Goal: Information Seeking & Learning: Learn about a topic

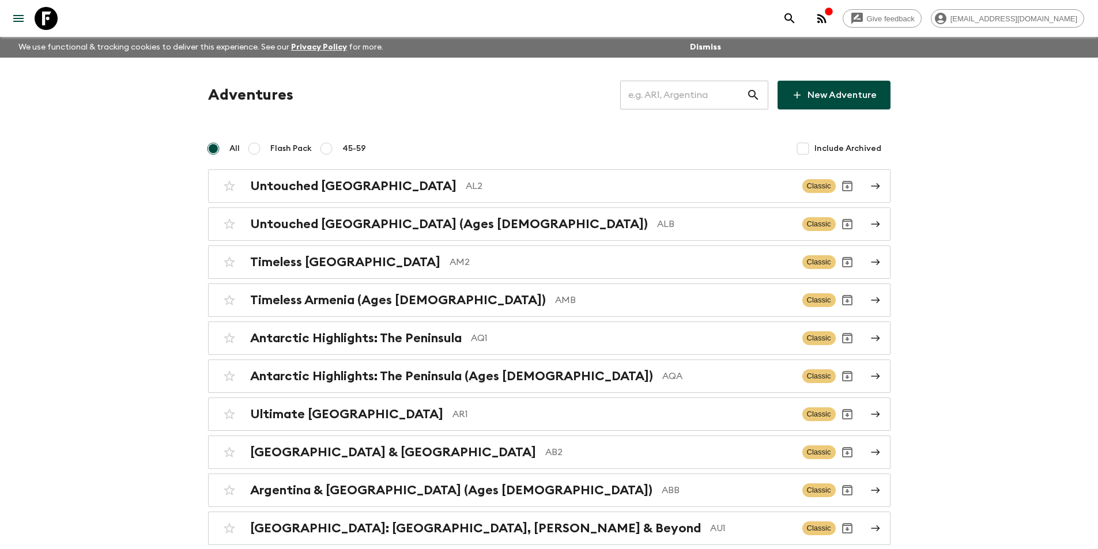
click at [749, 93] on icon at bounding box center [753, 95] width 14 height 14
click at [744, 93] on input "text" at bounding box center [683, 95] width 126 height 32
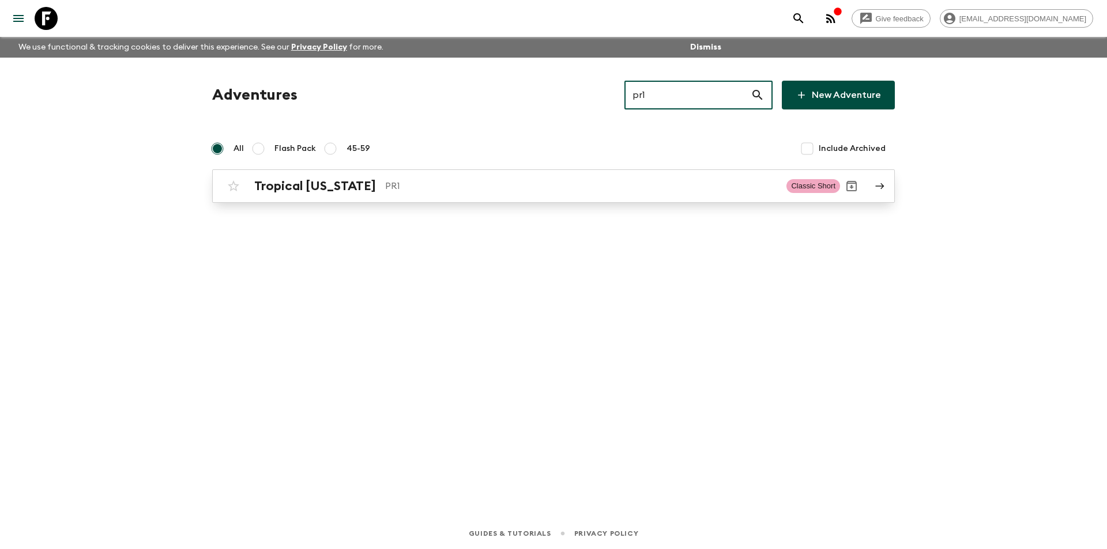
type input "pr1"
click at [364, 181] on h2 "Tropical [US_STATE]" at bounding box center [315, 186] width 122 height 15
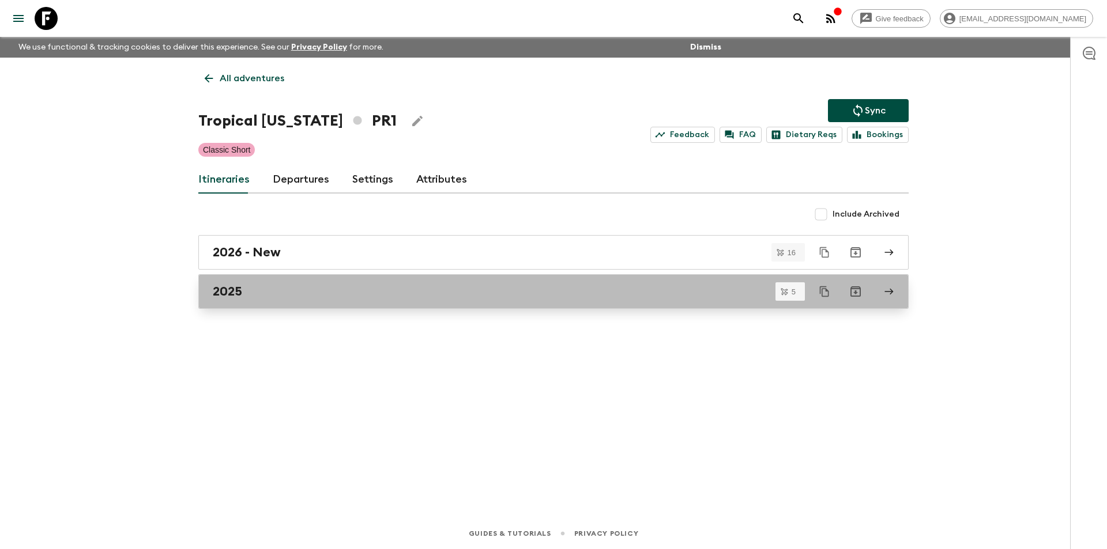
click at [289, 289] on div "2025" at bounding box center [542, 291] width 659 height 15
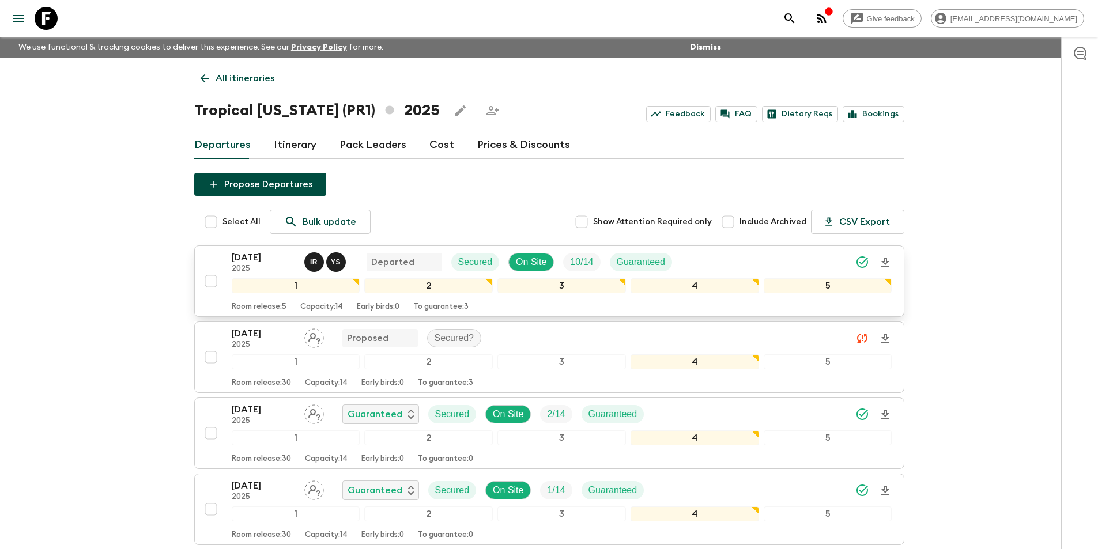
click at [280, 266] on p "2025" at bounding box center [263, 269] width 63 height 9
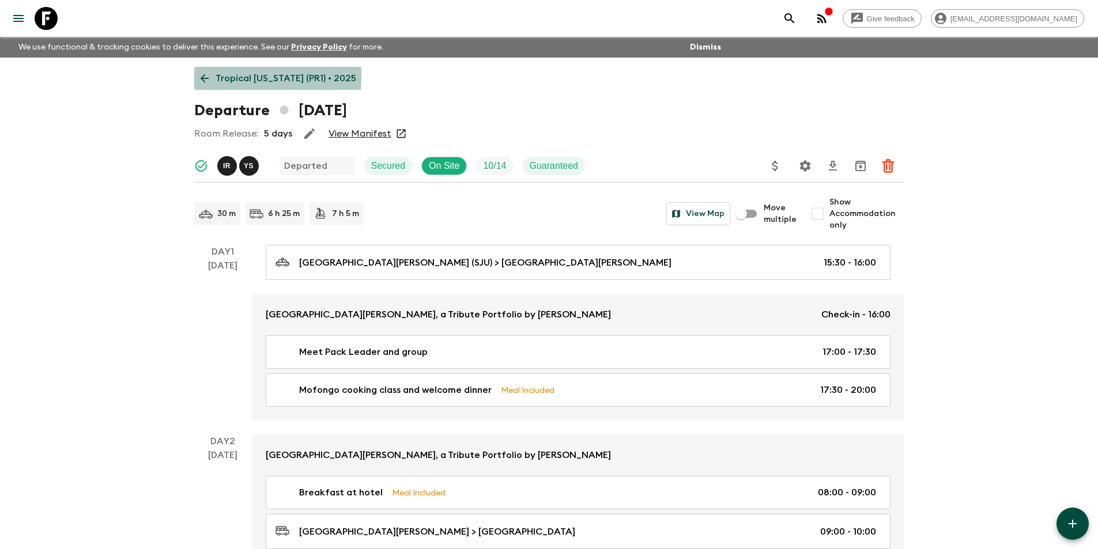
click at [197, 76] on link "Tropical [US_STATE] (PR1) • 2025" at bounding box center [278, 78] width 168 height 23
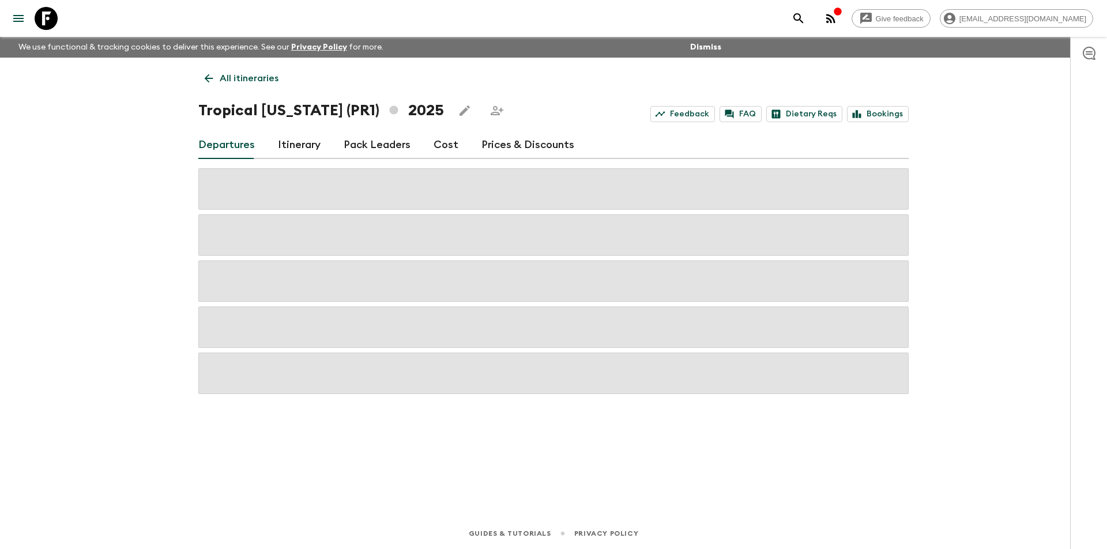
click at [452, 155] on link "Cost" at bounding box center [445, 145] width 25 height 28
click at [452, 155] on div "Departures Itinerary Pack Leaders Cost Prices & Discounts" at bounding box center [553, 145] width 710 height 28
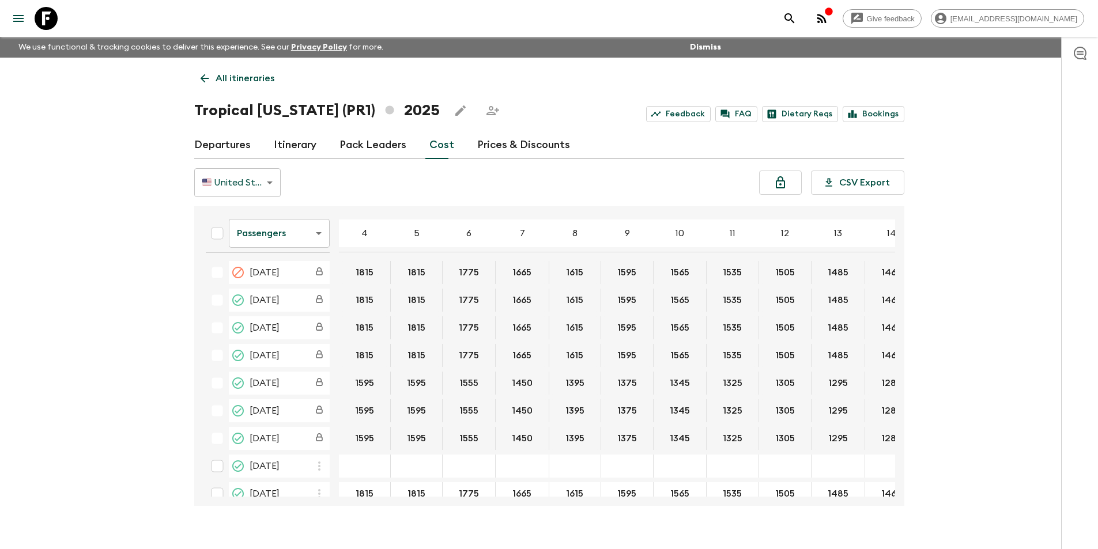
click at [289, 238] on body "Give feedback [EMAIL_ADDRESS][DOMAIN_NAME] We use functional & tracking cookies…" at bounding box center [549, 285] width 1098 height 570
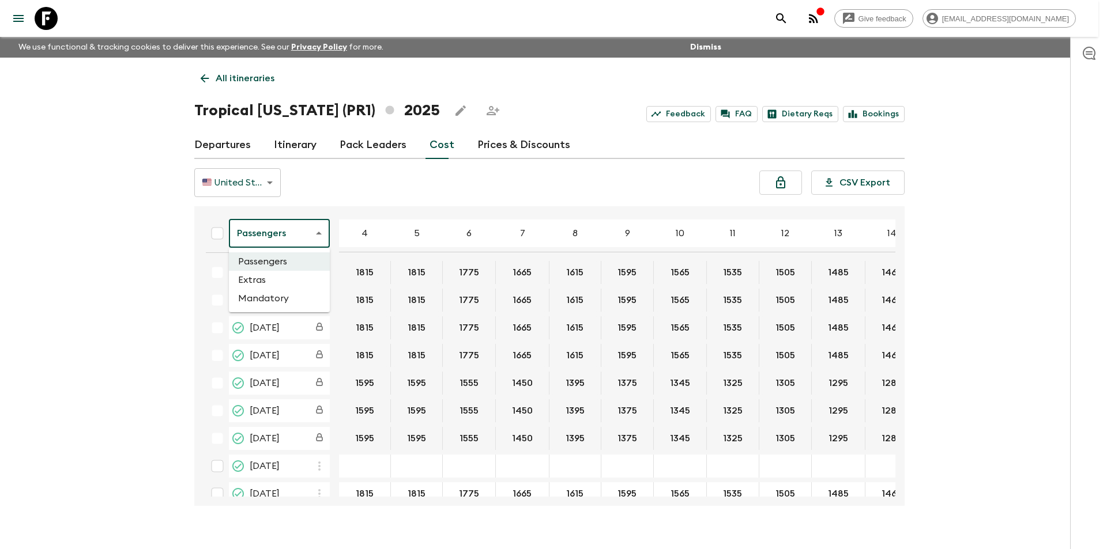
click at [295, 287] on li "Extras" at bounding box center [279, 280] width 101 height 18
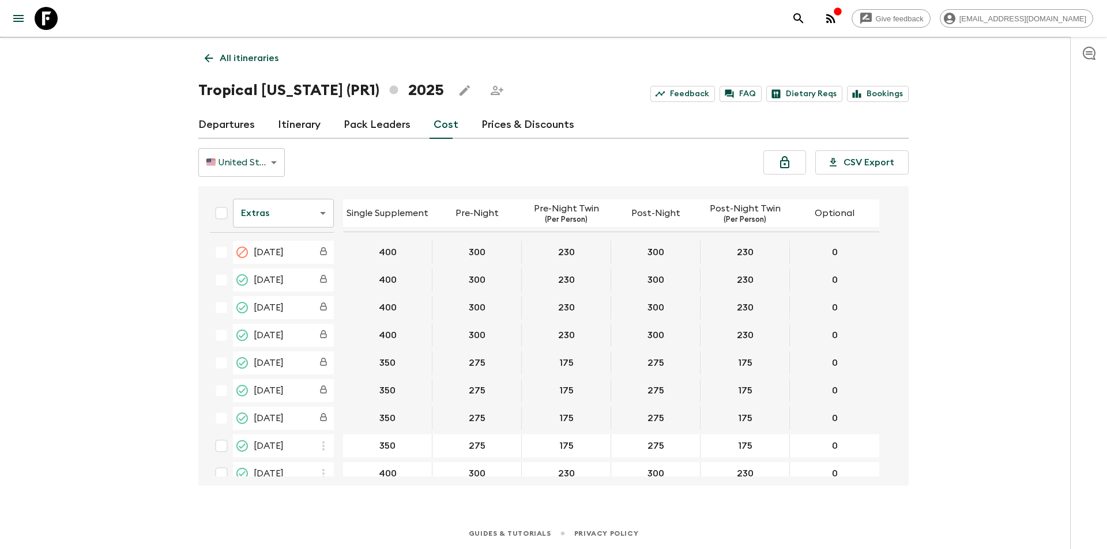
click at [297, 224] on body "Give feedback [EMAIL_ADDRESS][DOMAIN_NAME] We use functional & tracking cookies…" at bounding box center [553, 265] width 1107 height 570
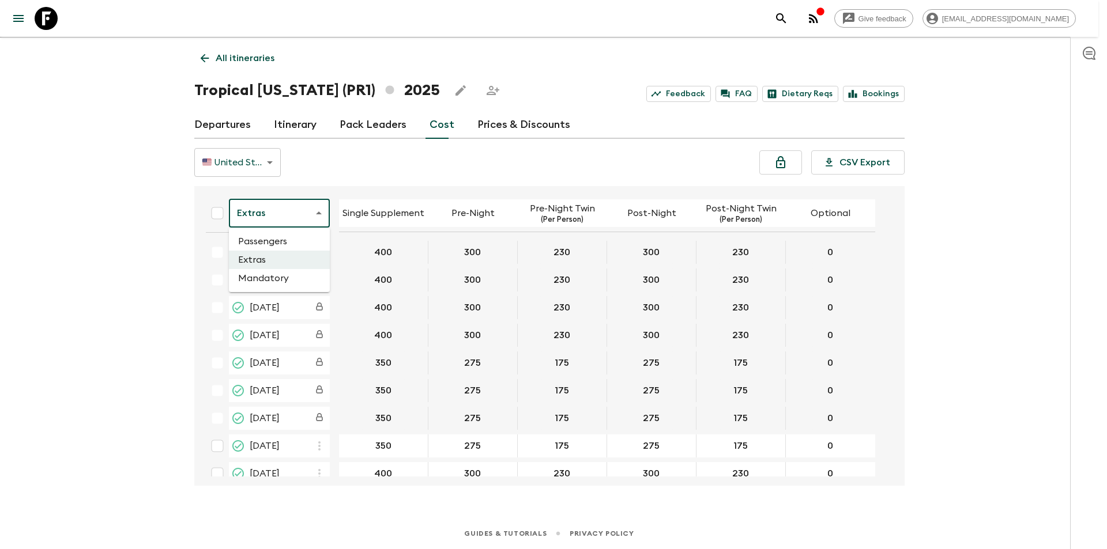
click at [296, 244] on li "Passengers" at bounding box center [279, 241] width 101 height 18
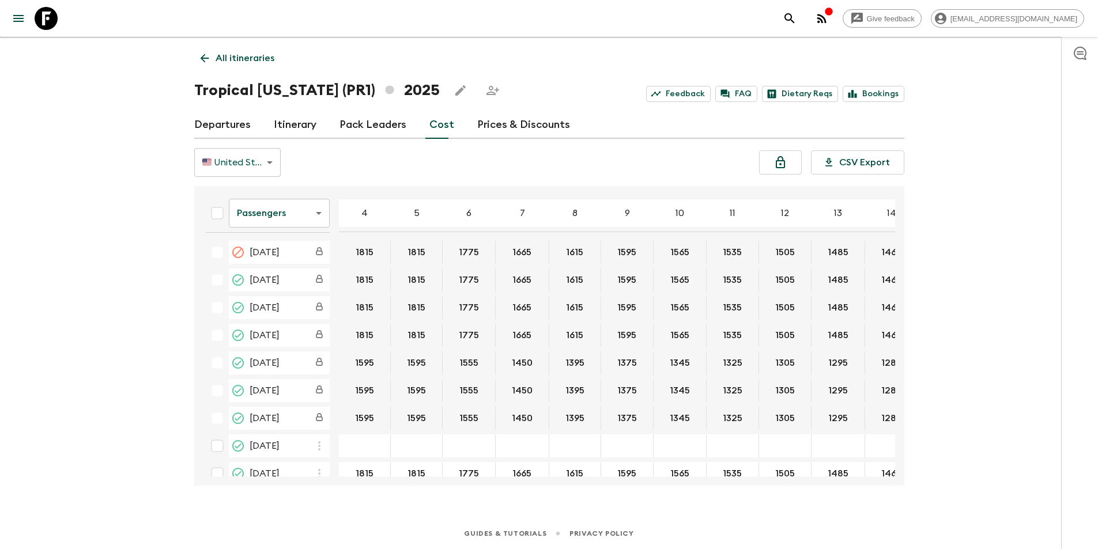
scroll to position [73, 0]
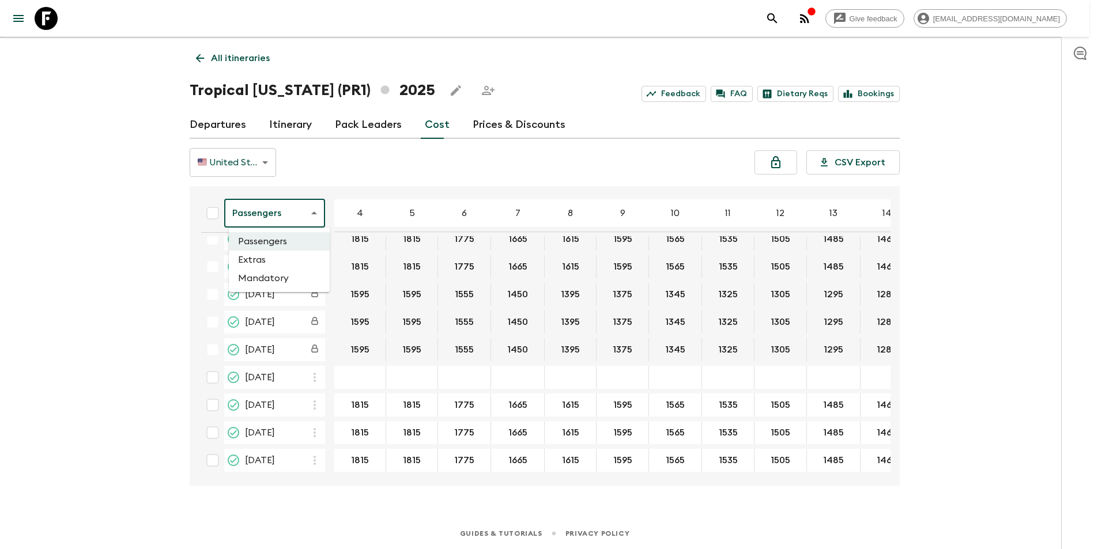
click at [286, 224] on body "Give feedback [EMAIL_ADDRESS][DOMAIN_NAME] We use functional & tracking cookies…" at bounding box center [549, 265] width 1098 height 570
click at [286, 256] on li "Extras" at bounding box center [279, 260] width 101 height 18
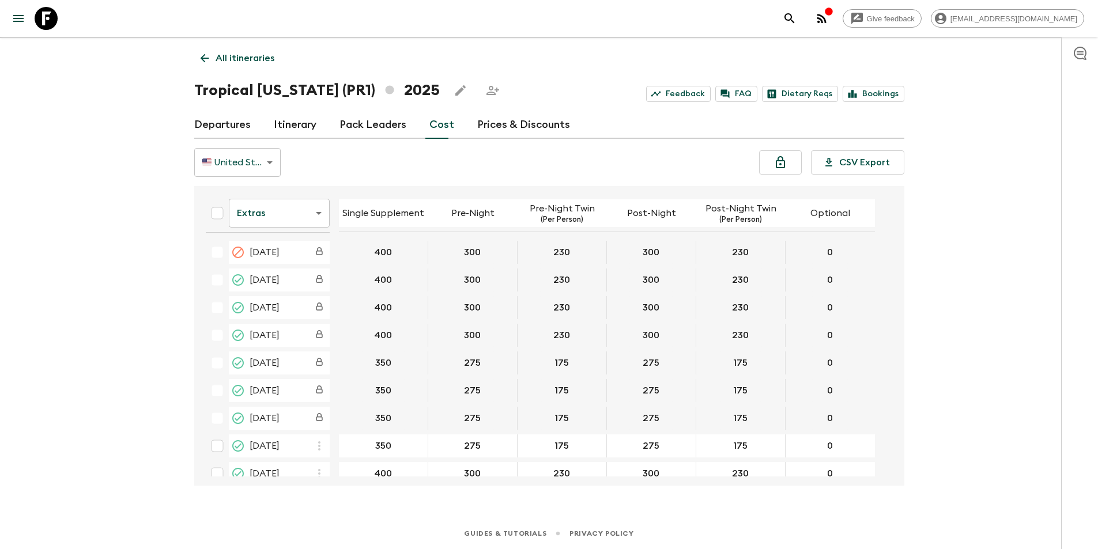
scroll to position [69, 0]
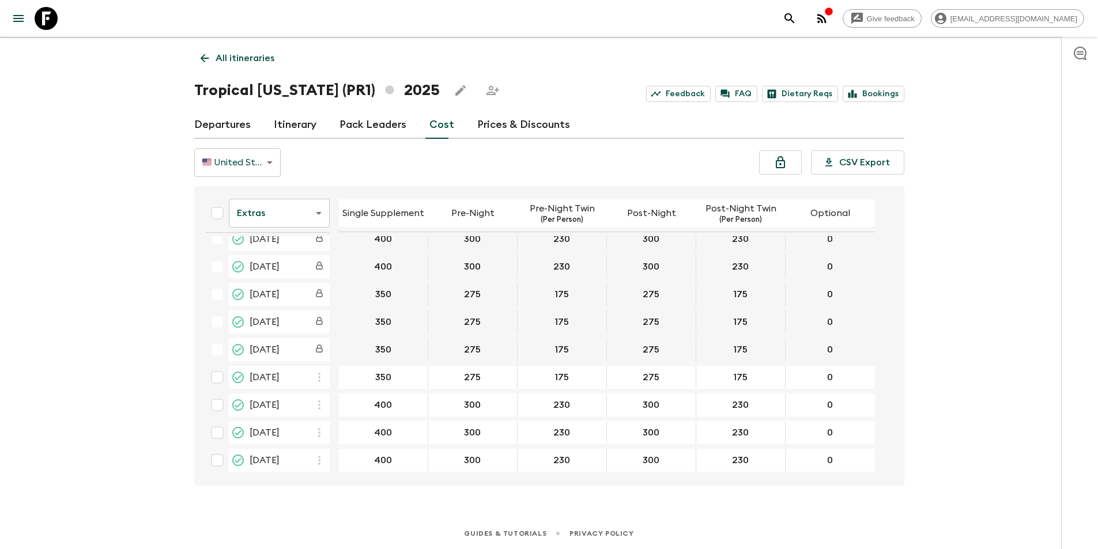
click at [279, 219] on body "Give feedback [EMAIL_ADDRESS][DOMAIN_NAME] We use functional & tracking cookies…" at bounding box center [549, 265] width 1098 height 570
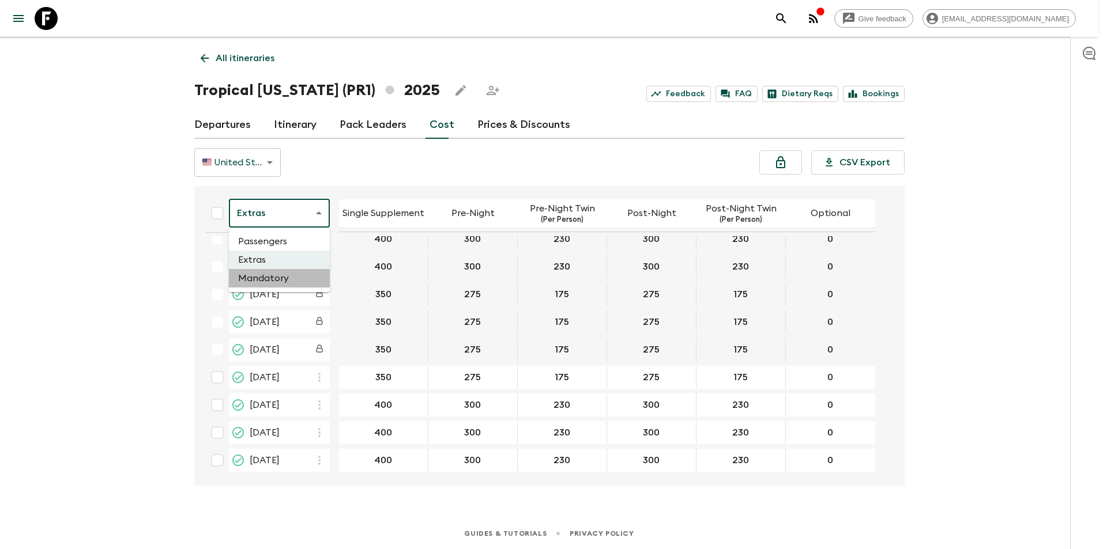
click at [266, 273] on li "Mandatory" at bounding box center [279, 278] width 101 height 18
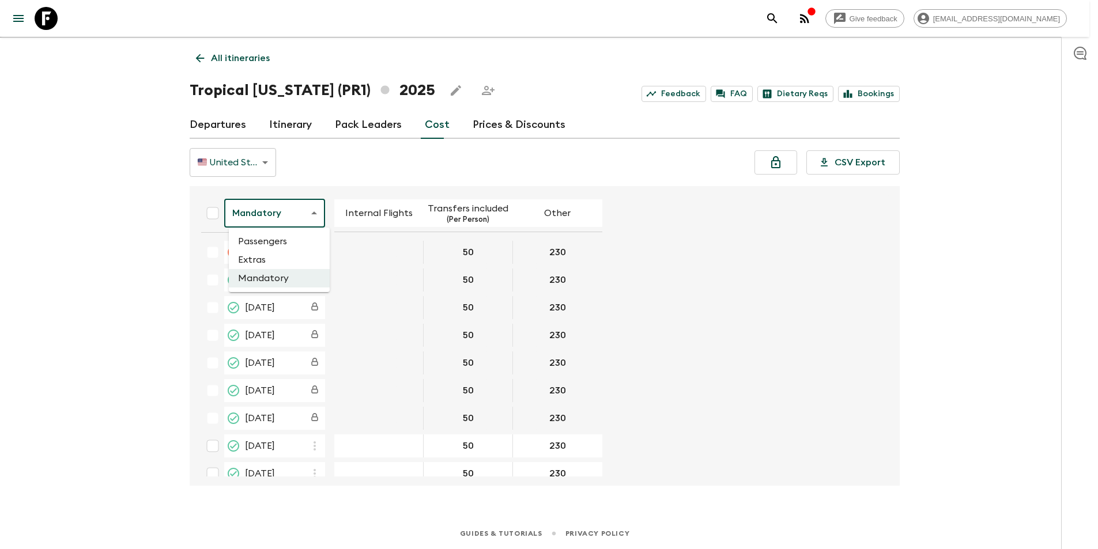
click at [295, 217] on body "Give feedback [EMAIL_ADDRESS][DOMAIN_NAME] We use functional & tracking cookies…" at bounding box center [549, 265] width 1098 height 570
click at [287, 261] on li "Extras" at bounding box center [279, 260] width 101 height 18
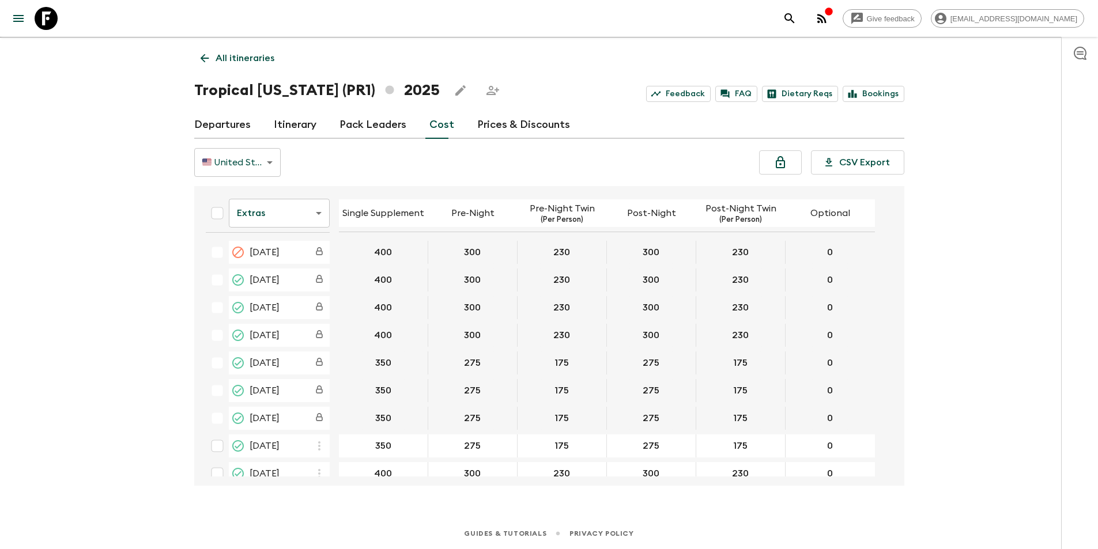
click at [280, 220] on body "Give feedback [EMAIL_ADDRESS][DOMAIN_NAME] We use functional & tracking cookies…" at bounding box center [549, 265] width 1098 height 570
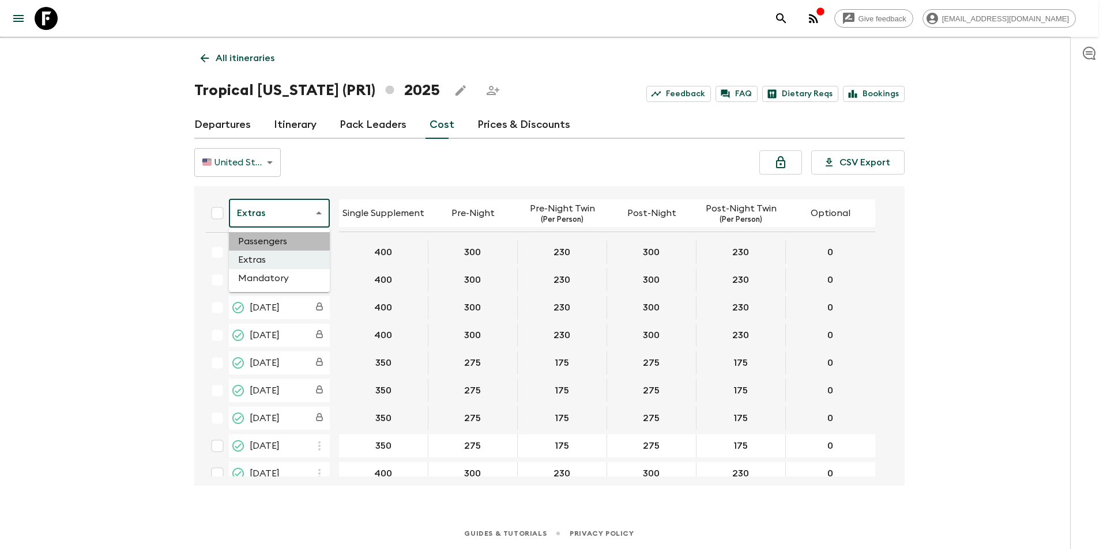
click at [278, 246] on li "Passengers" at bounding box center [279, 241] width 101 height 18
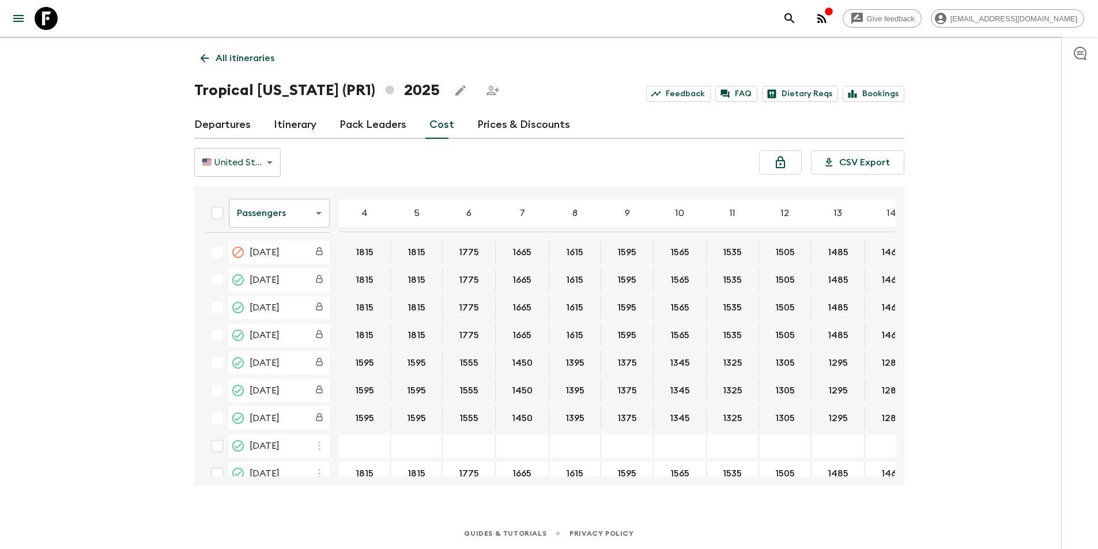
click at [282, 229] on th "Passengers passengersCost ​" at bounding box center [268, 215] width 142 height 41
click at [285, 222] on body "Give feedback [EMAIL_ADDRESS][DOMAIN_NAME] We use functional & tracking cookies…" at bounding box center [553, 265] width 1107 height 570
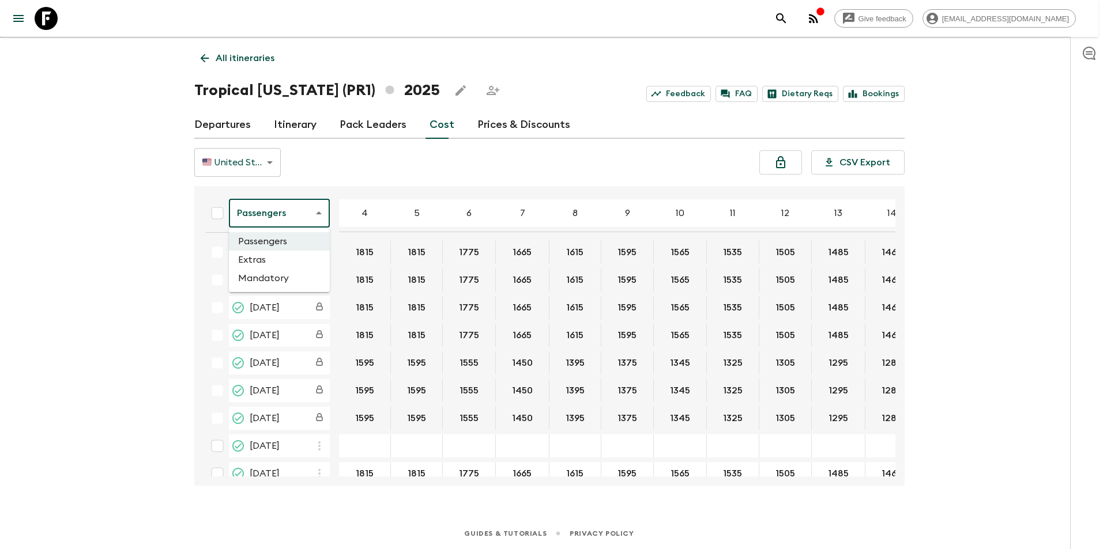
click at [281, 275] on li "Mandatory" at bounding box center [279, 278] width 101 height 18
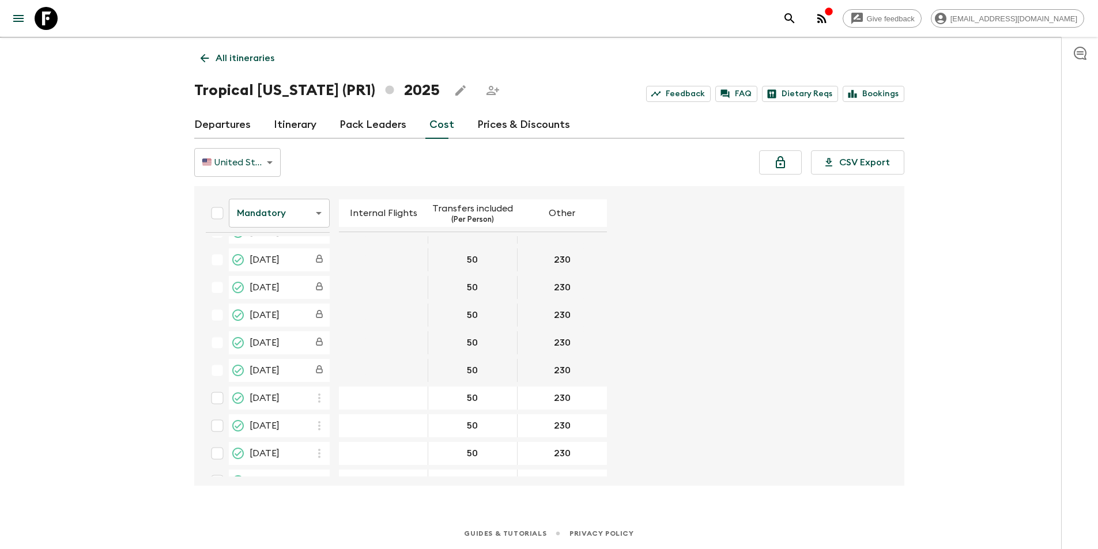
scroll to position [69, 0]
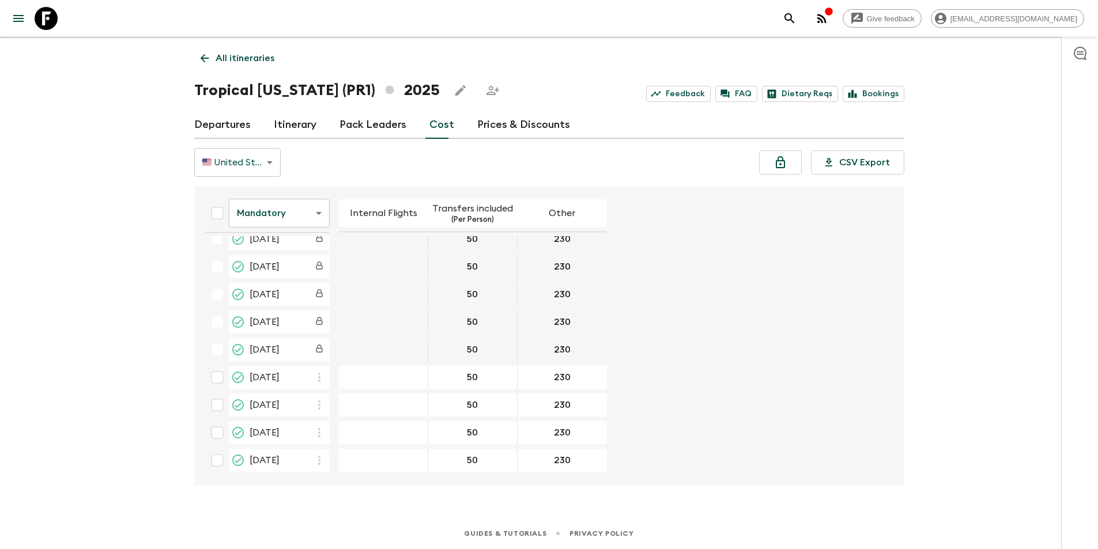
click at [276, 225] on body "Give feedback [EMAIL_ADDRESS][DOMAIN_NAME] We use functional & tracking cookies…" at bounding box center [549, 265] width 1098 height 570
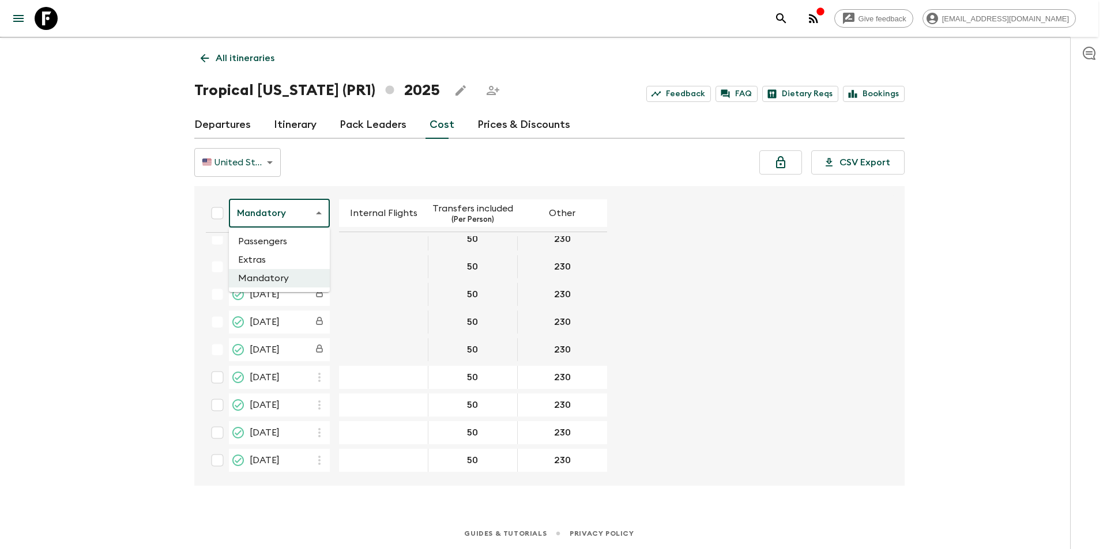
click at [280, 244] on li "Passengers" at bounding box center [279, 241] width 101 height 18
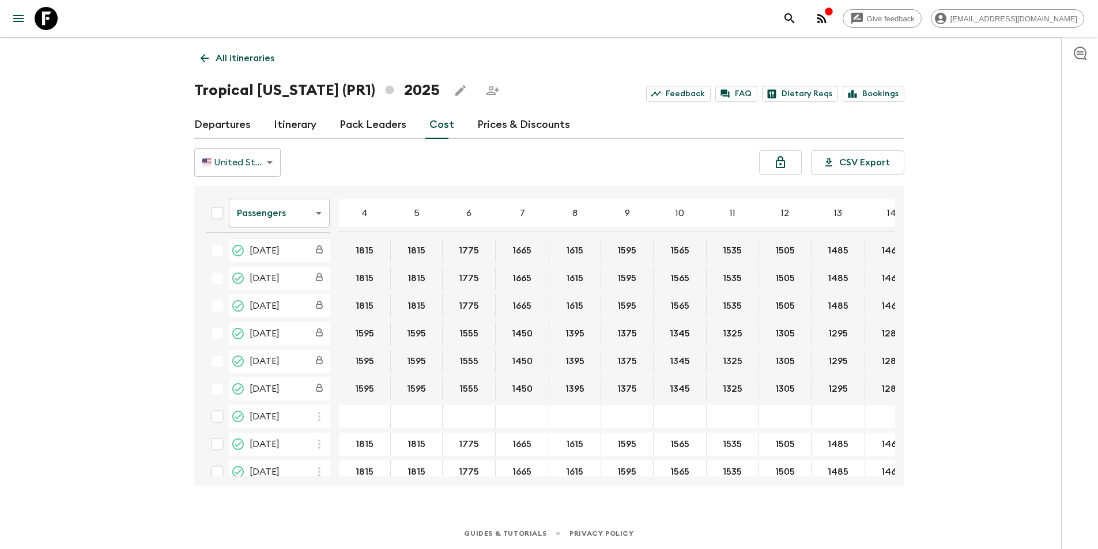
scroll to position [73, 0]
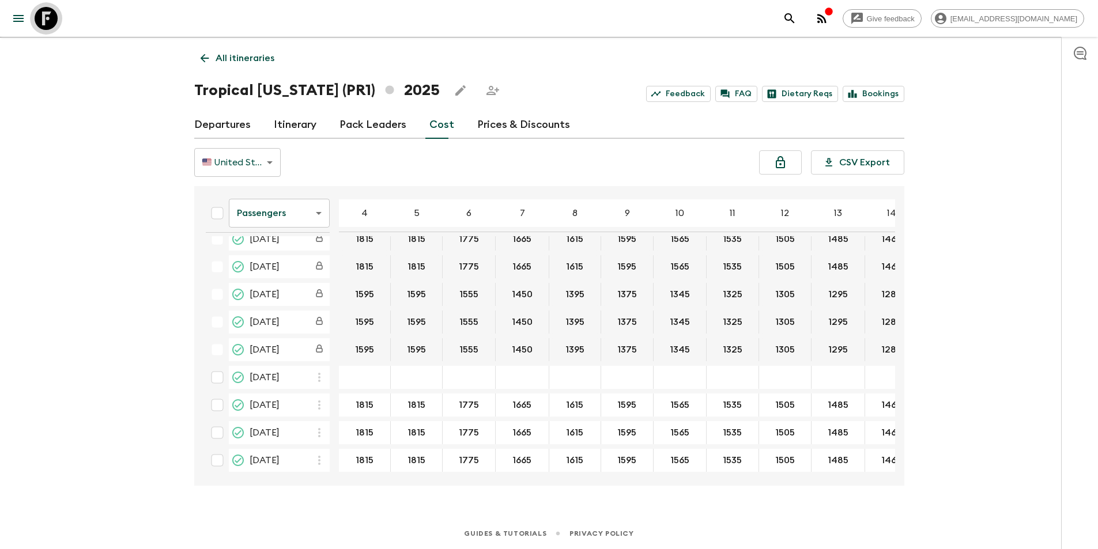
click at [55, 20] on icon at bounding box center [46, 18] width 23 height 23
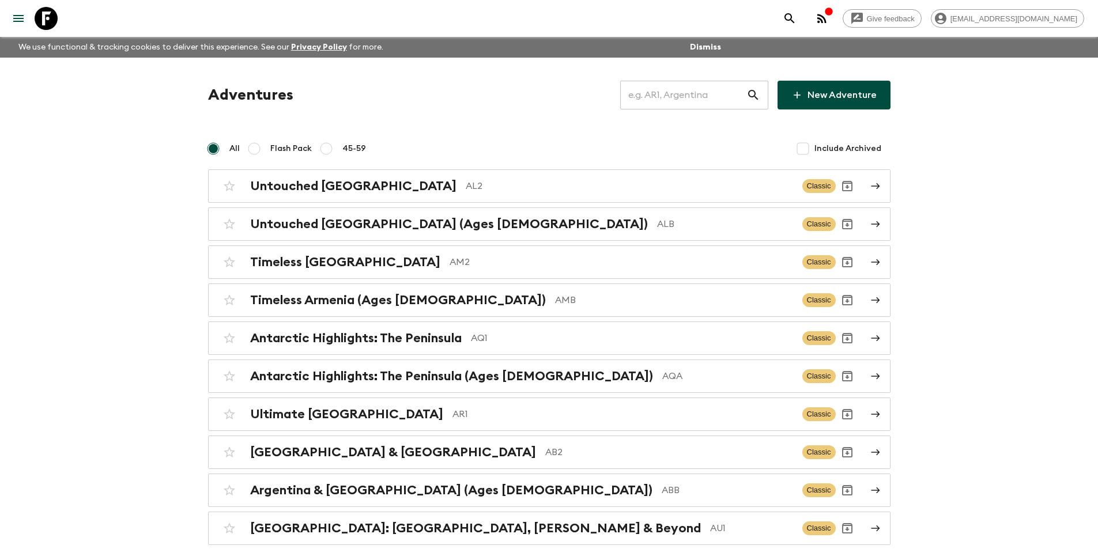
click at [662, 108] on input "text" at bounding box center [683, 95] width 126 height 32
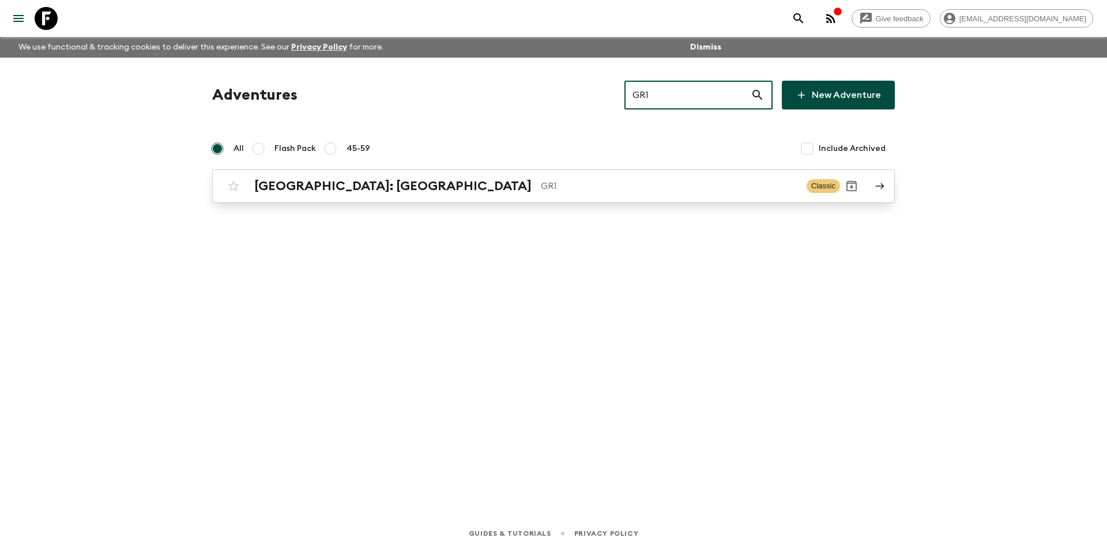
type input "GR1"
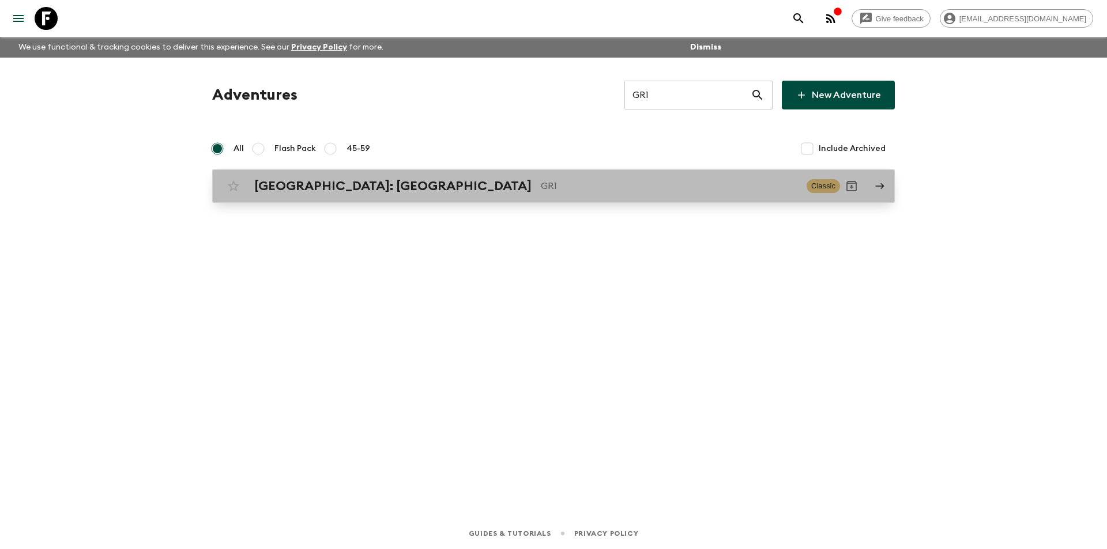
click at [541, 183] on p "GR1" at bounding box center [669, 186] width 257 height 14
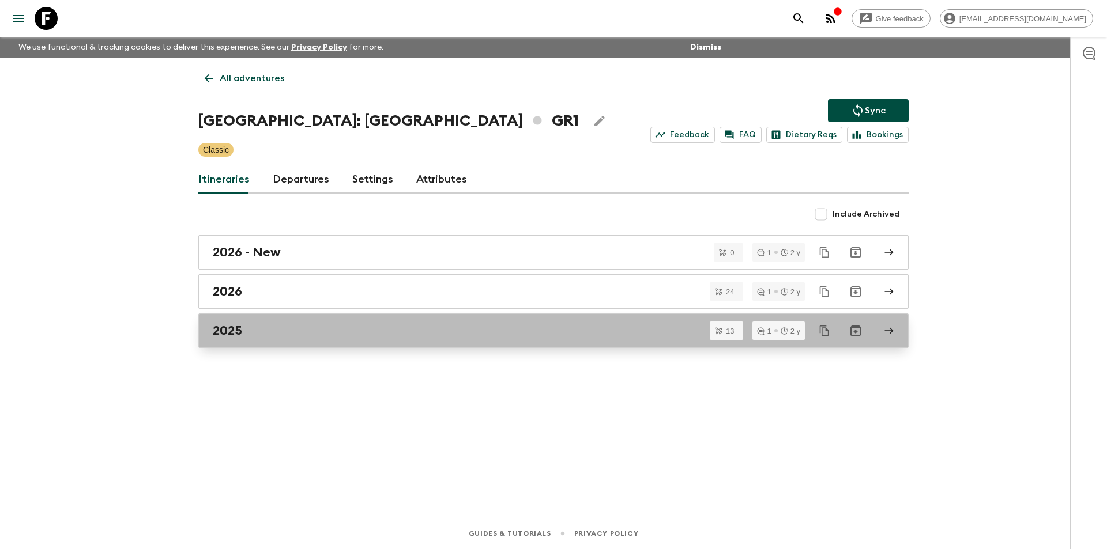
click at [263, 334] on div "2025" at bounding box center [542, 330] width 659 height 15
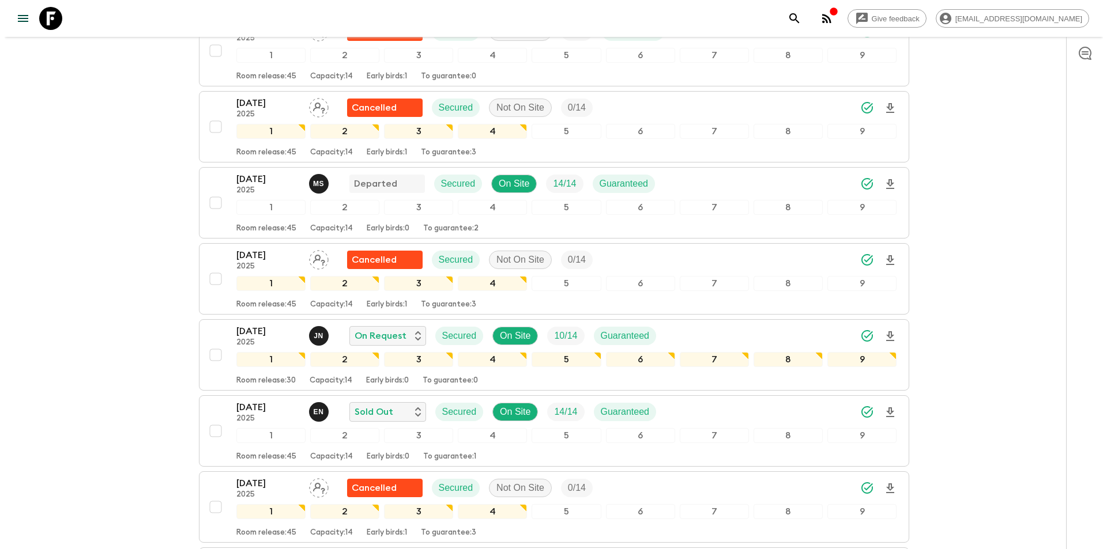
scroll to position [786, 0]
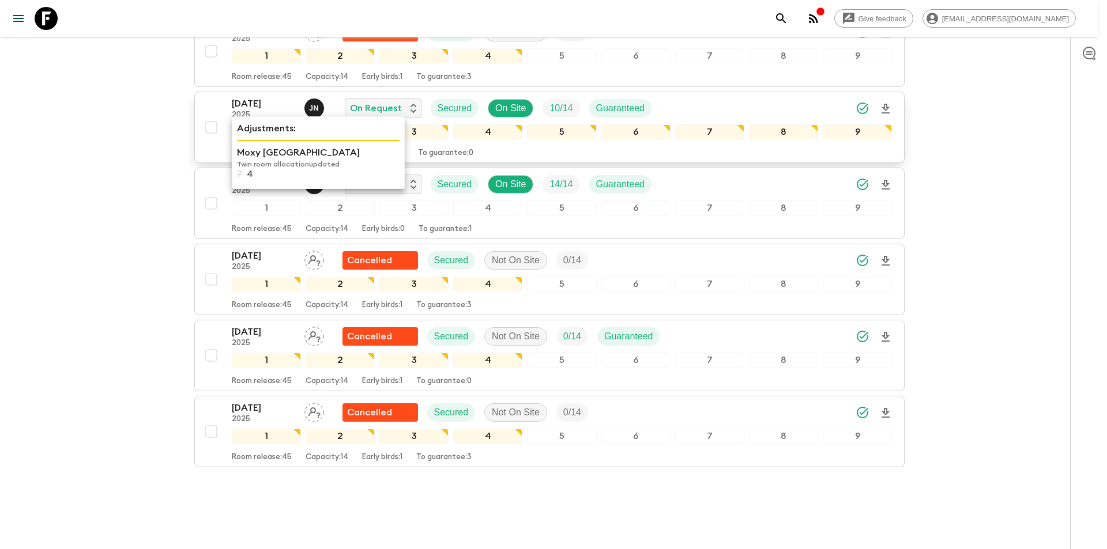
click at [244, 125] on div "1" at bounding box center [266, 132] width 69 height 15
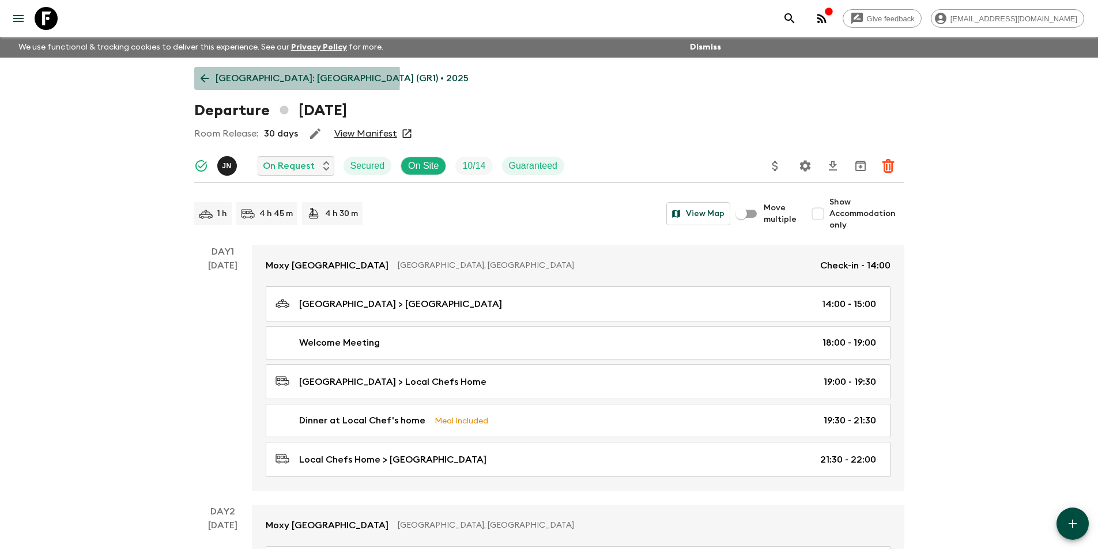
click at [209, 77] on icon at bounding box center [204, 78] width 13 height 13
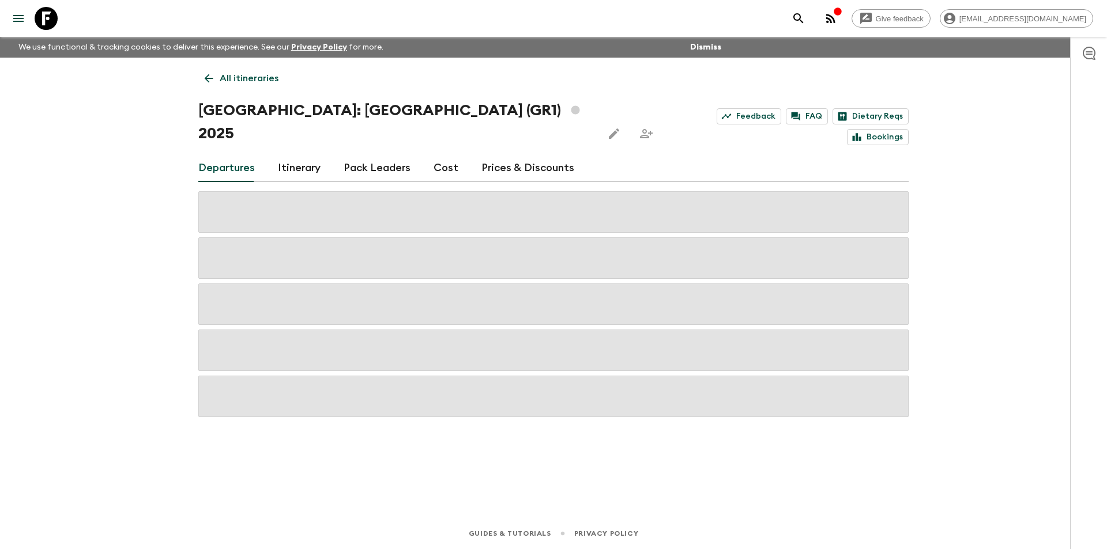
click at [438, 154] on link "Cost" at bounding box center [445, 168] width 25 height 28
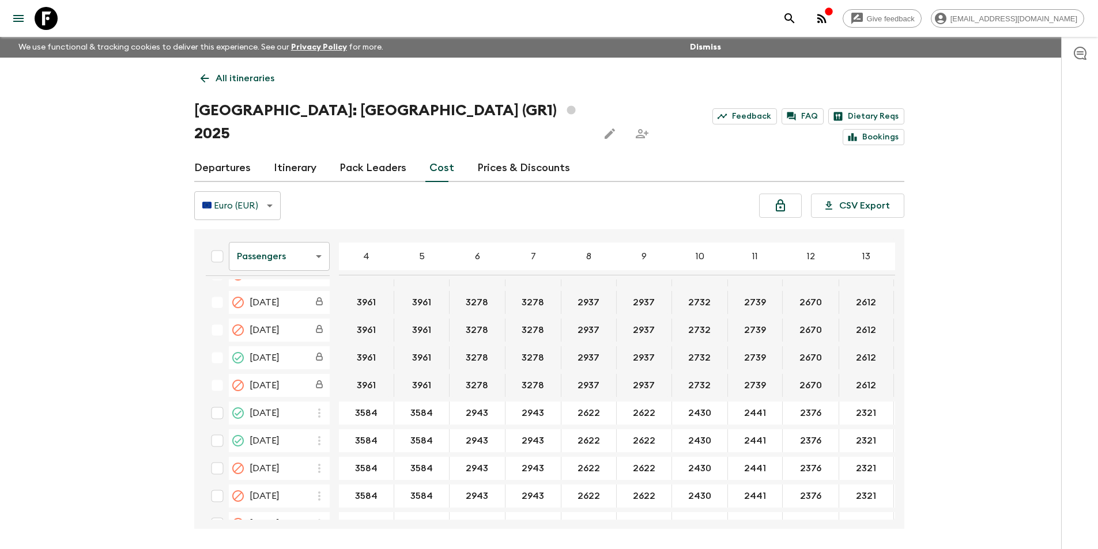
scroll to position [710, 0]
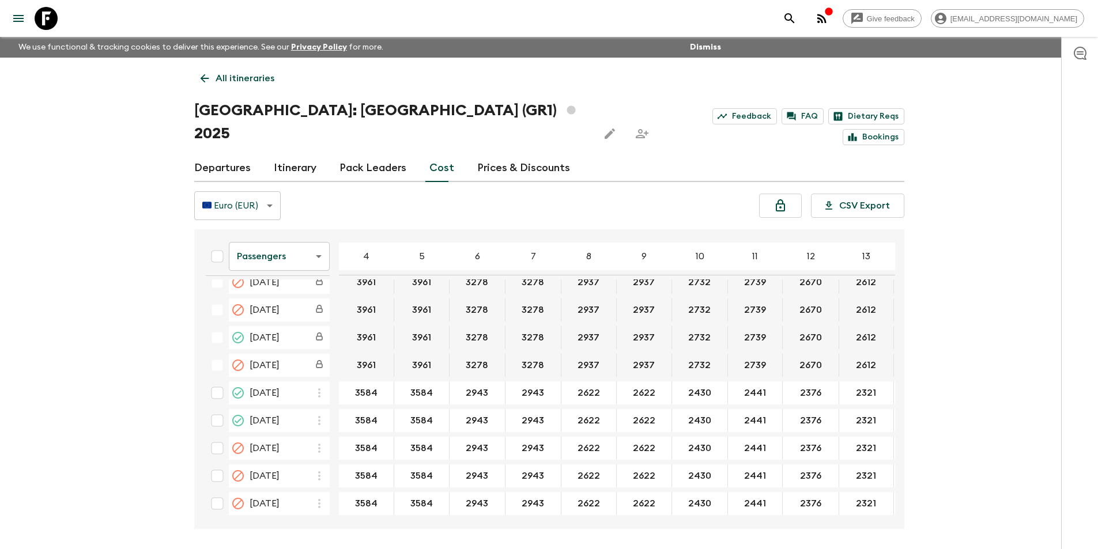
click at [274, 233] on body "Give feedback [EMAIL_ADDRESS][DOMAIN_NAME] We use functional & tracking cookies…" at bounding box center [549, 296] width 1098 height 593
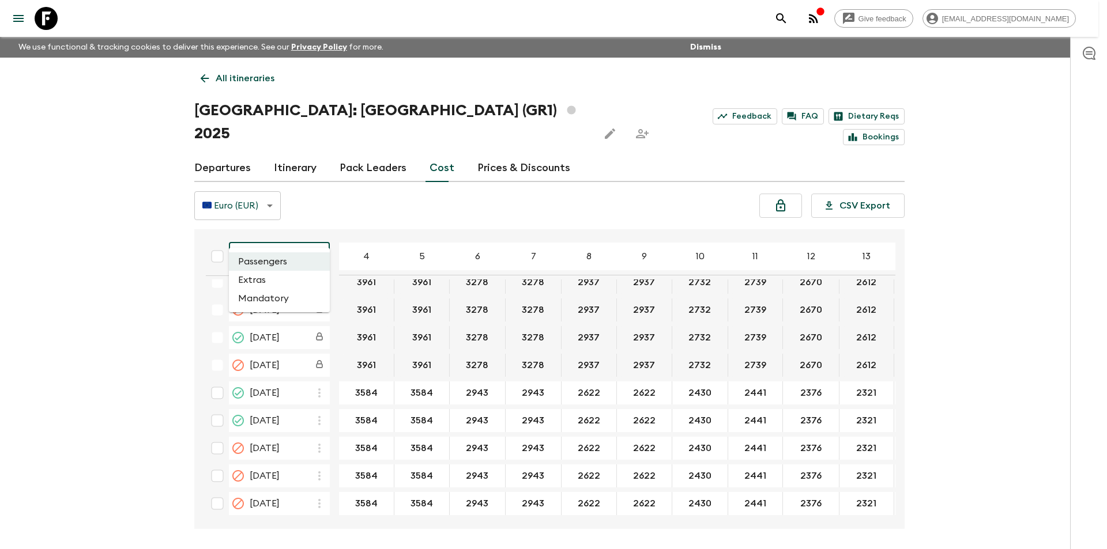
click at [271, 272] on li "Extras" at bounding box center [279, 280] width 101 height 18
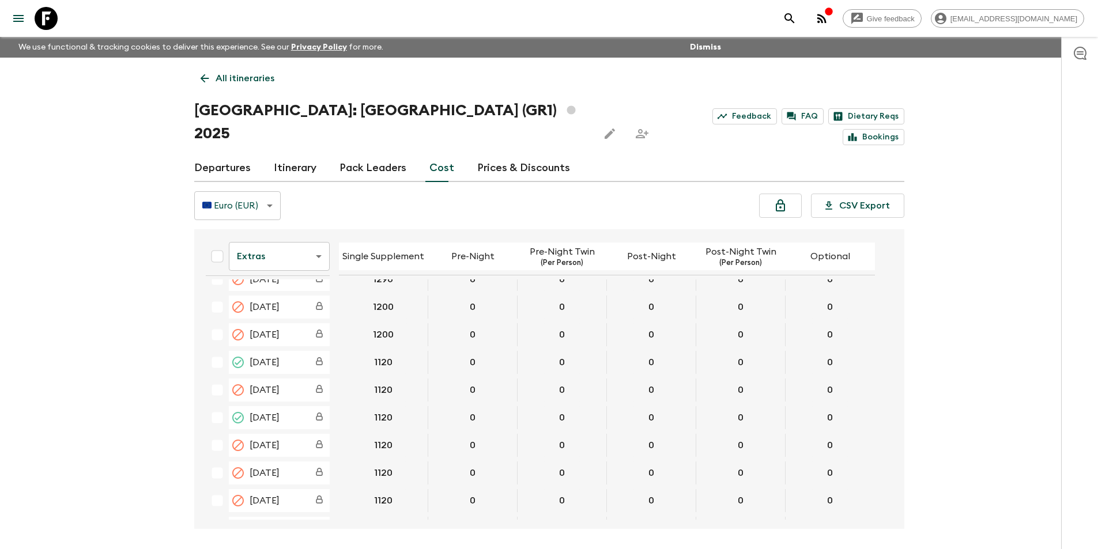
scroll to position [705, 0]
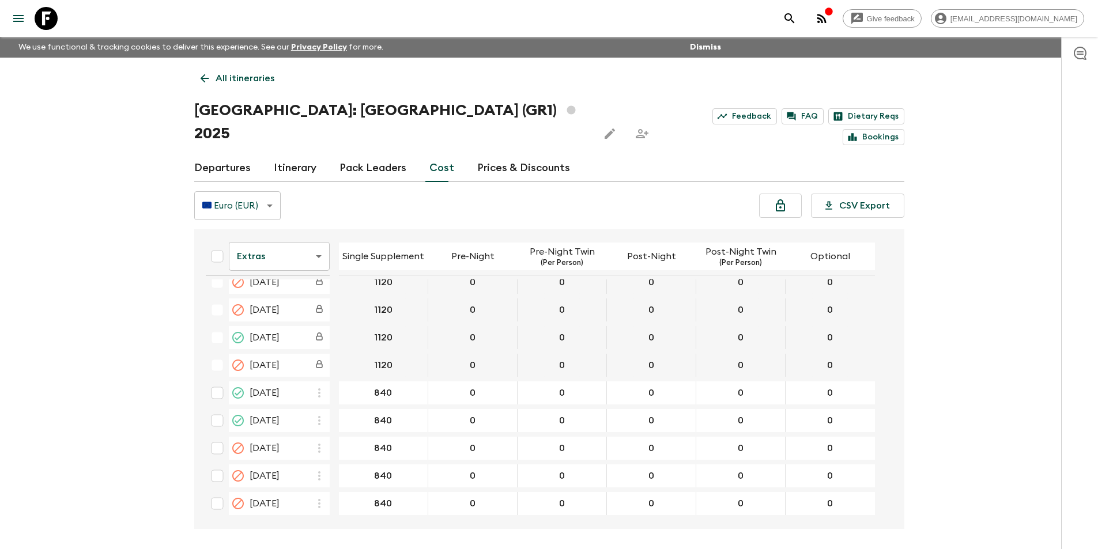
click at [291, 239] on body "Give feedback [EMAIL_ADDRESS][DOMAIN_NAME] We use functional & tracking cookies…" at bounding box center [549, 296] width 1098 height 593
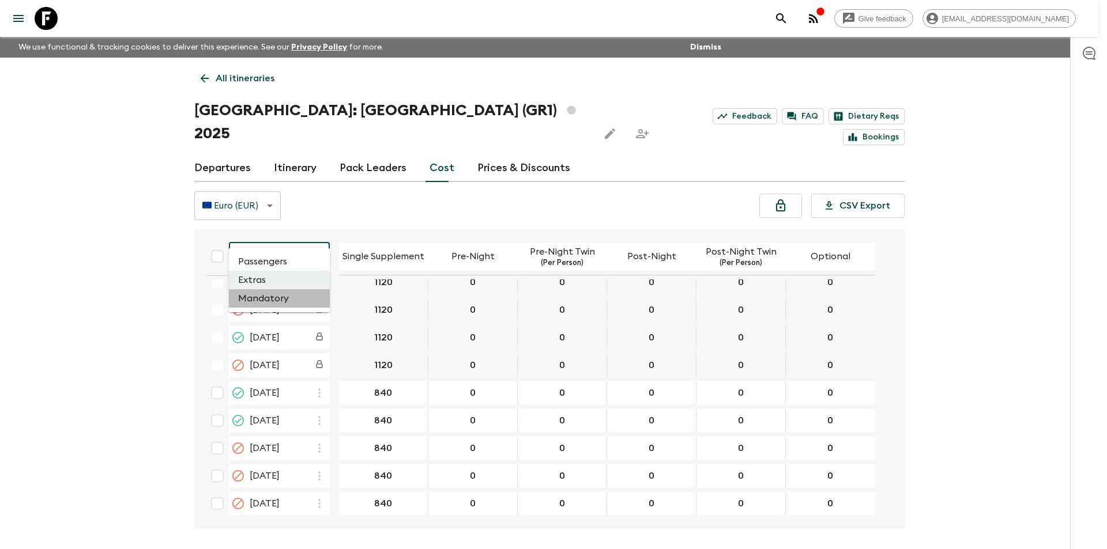
click at [289, 296] on li "Mandatory" at bounding box center [279, 298] width 101 height 18
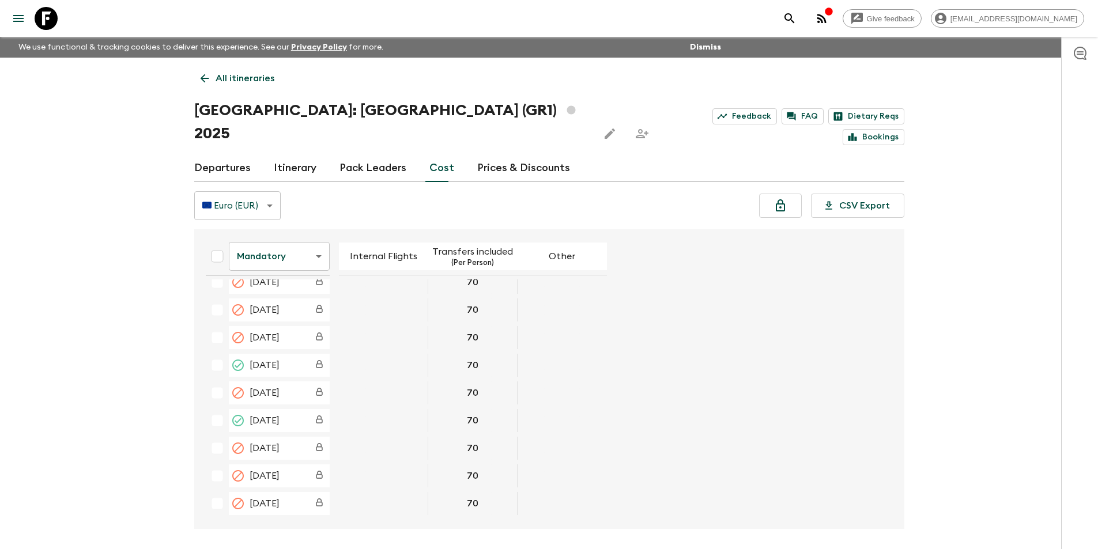
scroll to position [705, 0]
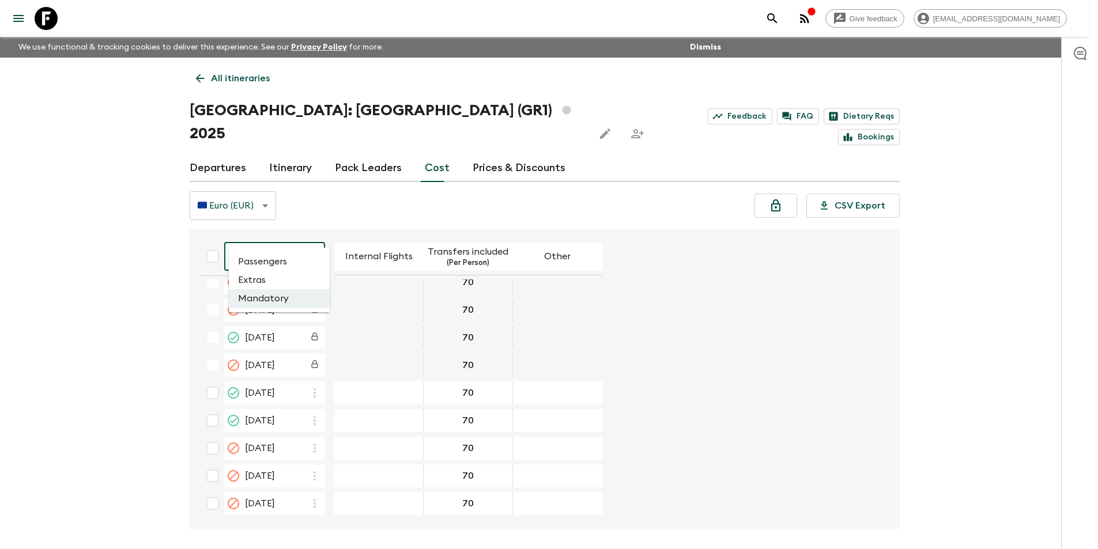
click at [251, 239] on body "Give feedback [EMAIL_ADDRESS][DOMAIN_NAME] We use functional & tracking cookies…" at bounding box center [549, 296] width 1098 height 593
click at [278, 265] on li "Passengers" at bounding box center [279, 261] width 101 height 18
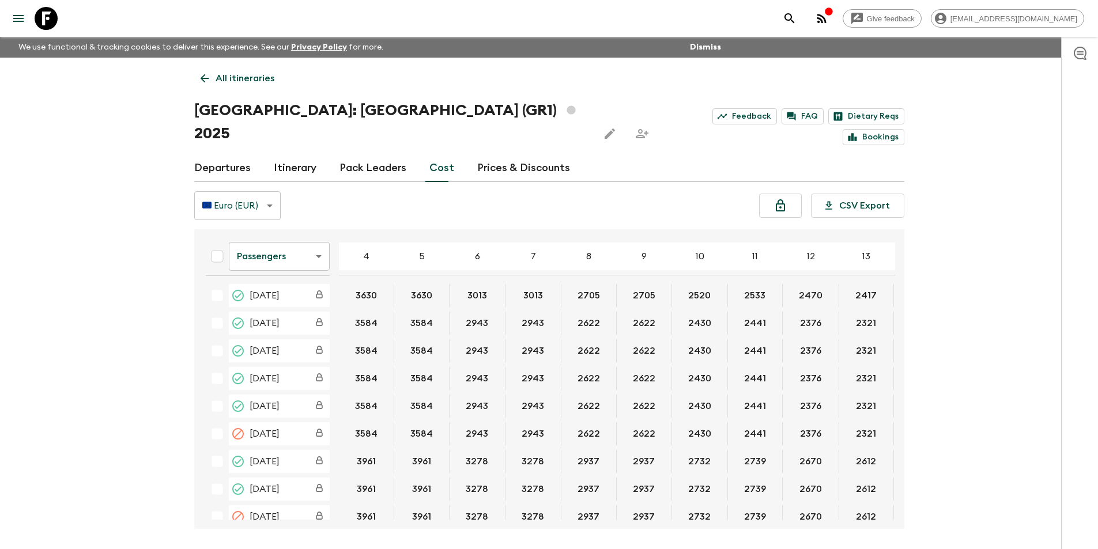
scroll to position [710, 0]
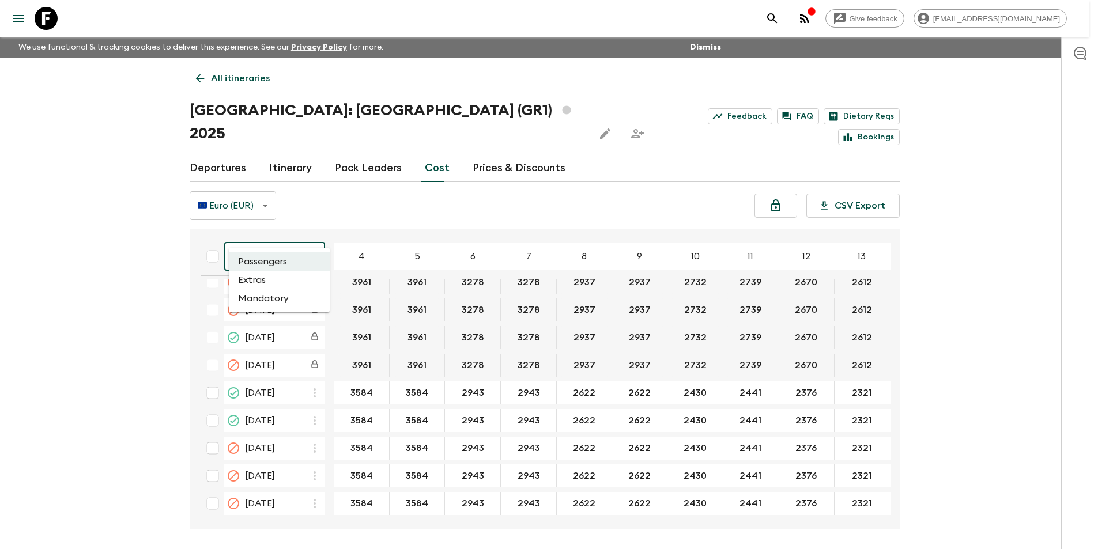
click at [295, 223] on body "Give feedback [EMAIL_ADDRESS][DOMAIN_NAME] We use functional & tracking cookies…" at bounding box center [549, 296] width 1098 height 593
click at [289, 274] on li "Extras" at bounding box center [279, 280] width 101 height 18
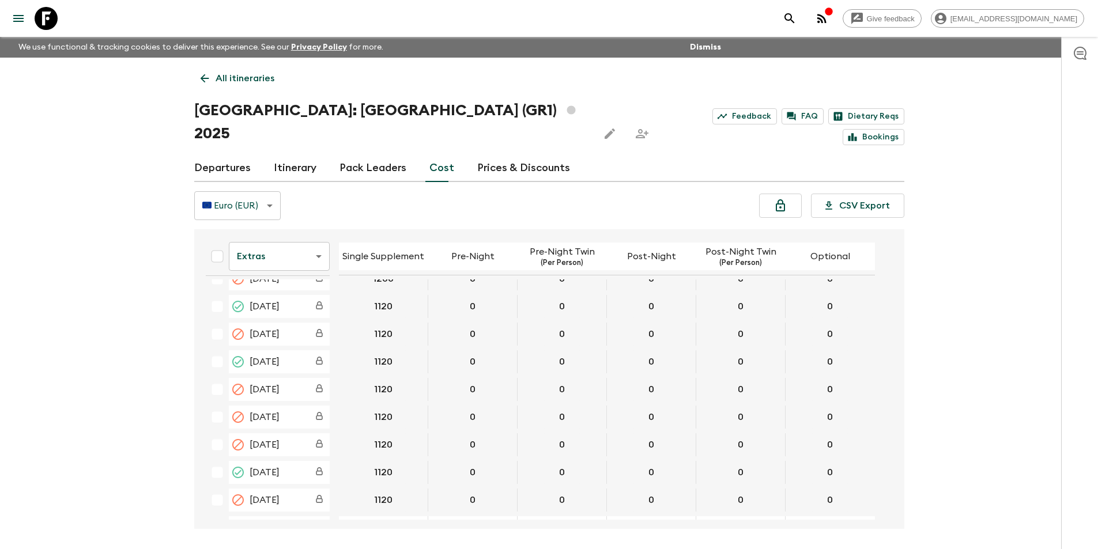
scroll to position [705, 0]
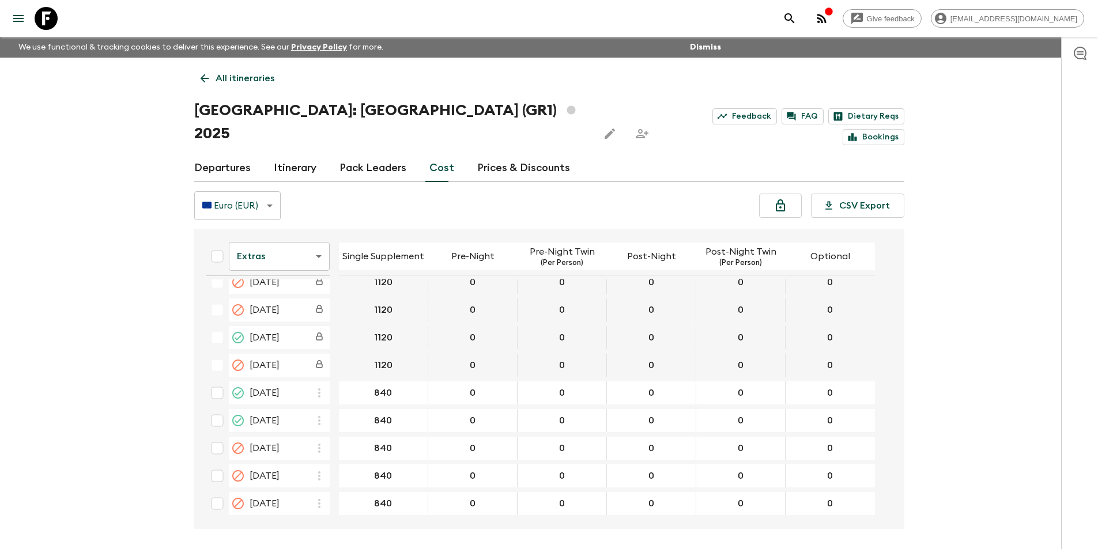
click at [285, 244] on body "Give feedback [EMAIL_ADDRESS][DOMAIN_NAME] We use functional & tracking cookies…" at bounding box center [549, 296] width 1098 height 593
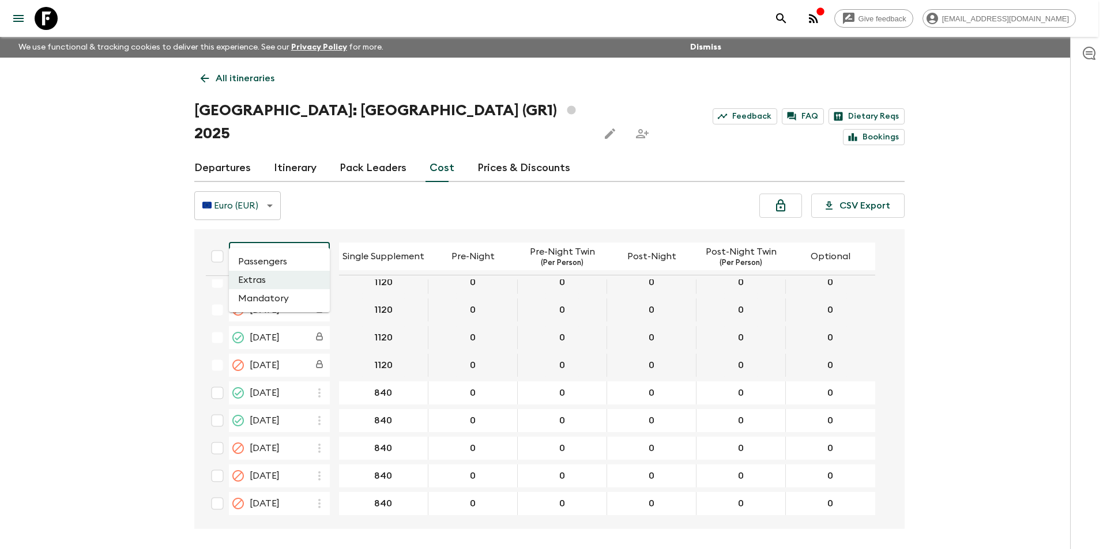
click at [285, 291] on li "Mandatory" at bounding box center [279, 298] width 101 height 18
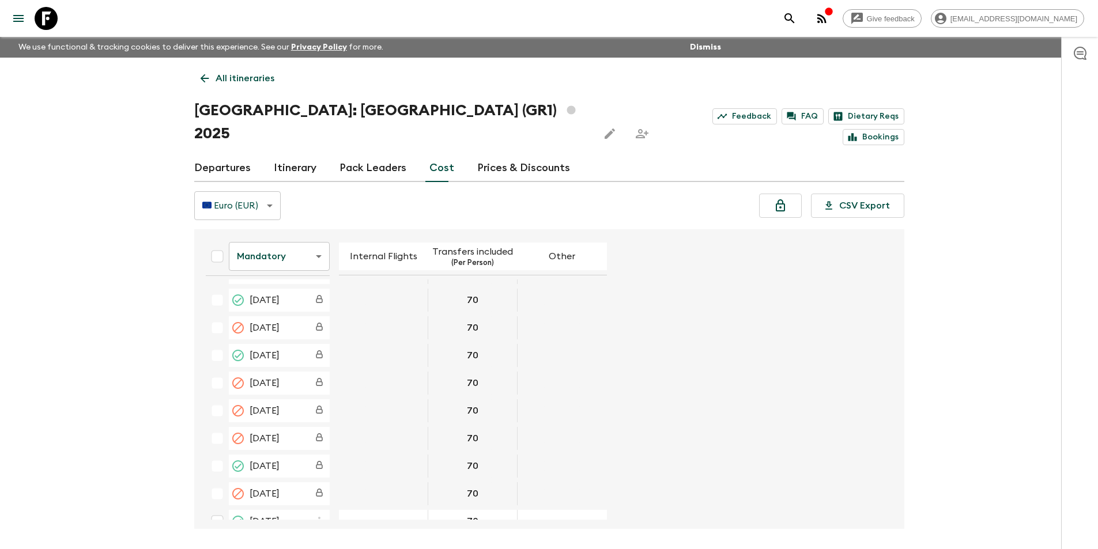
scroll to position [705, 0]
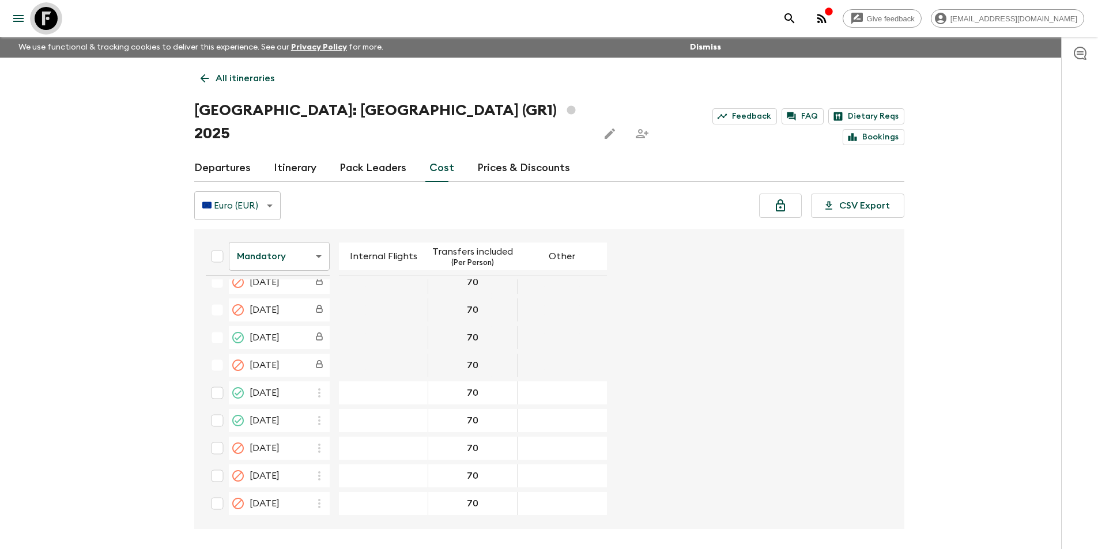
click at [41, 14] on icon at bounding box center [46, 18] width 23 height 23
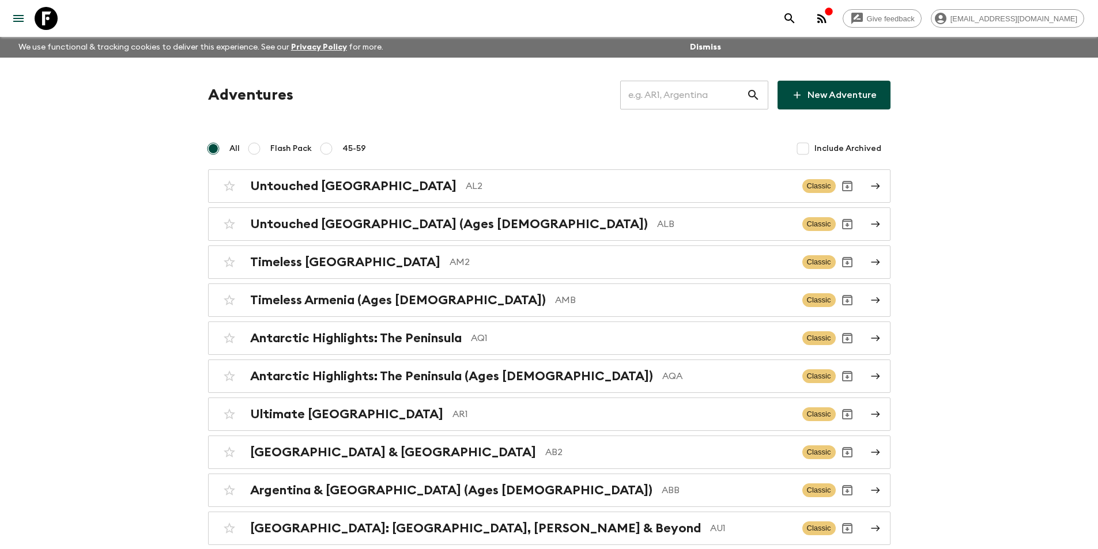
click at [640, 91] on input "text" at bounding box center [683, 95] width 126 height 32
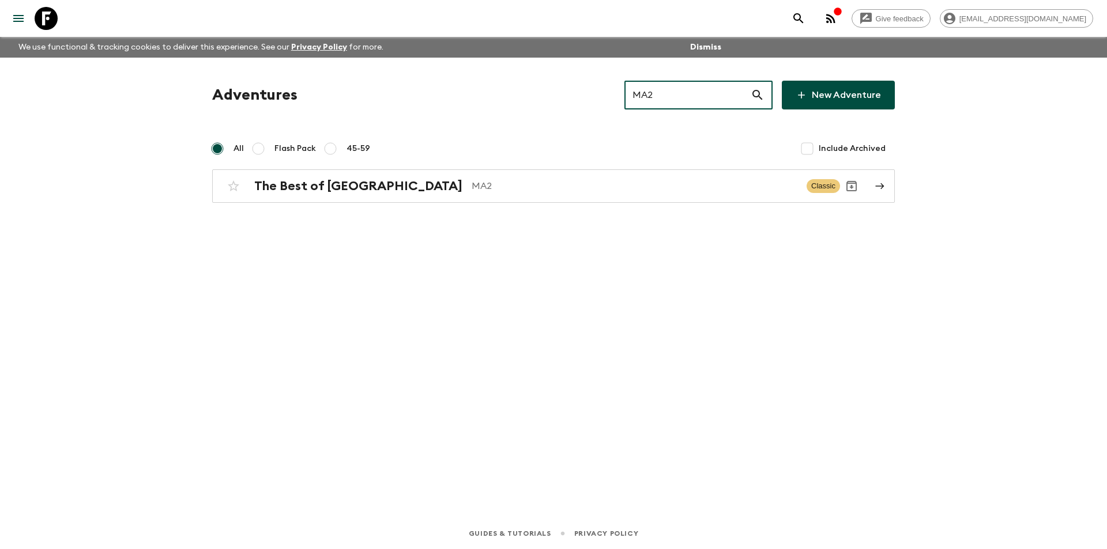
type input "MA2"
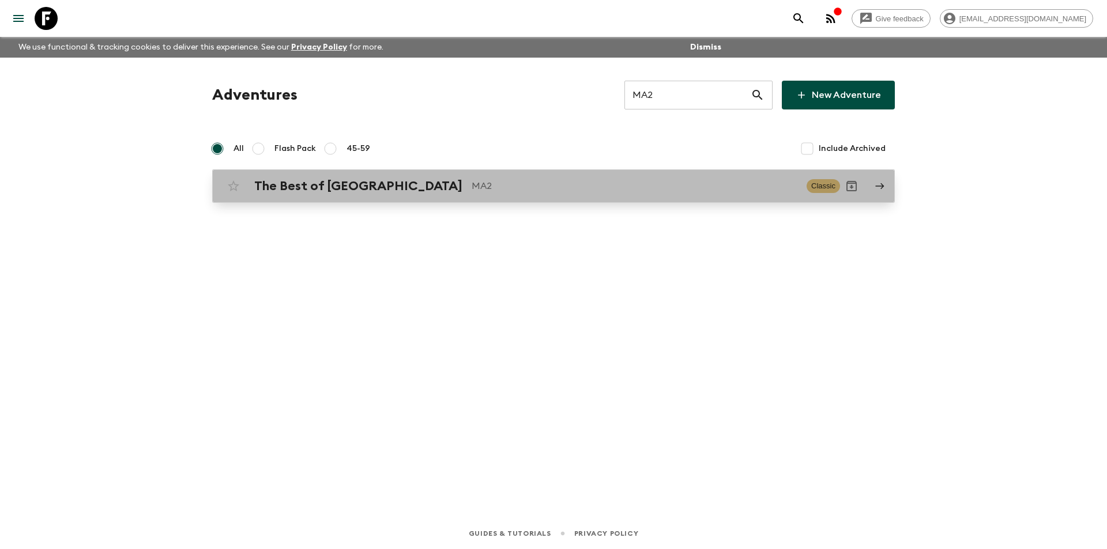
click at [555, 202] on link "The Best of Morocco MA2 Classic" at bounding box center [553, 185] width 682 height 33
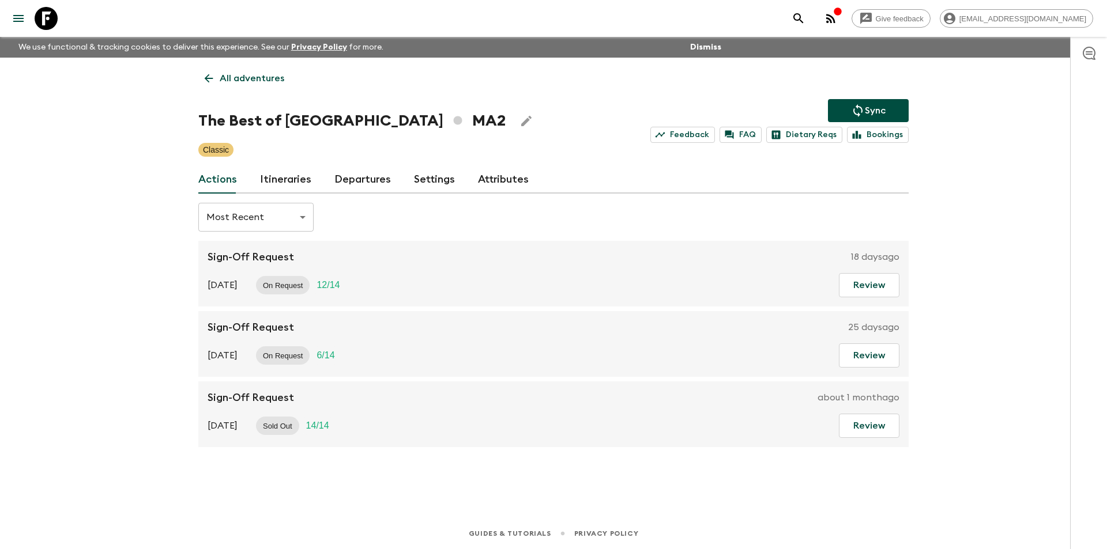
click at [272, 182] on link "Itineraries" at bounding box center [285, 180] width 51 height 28
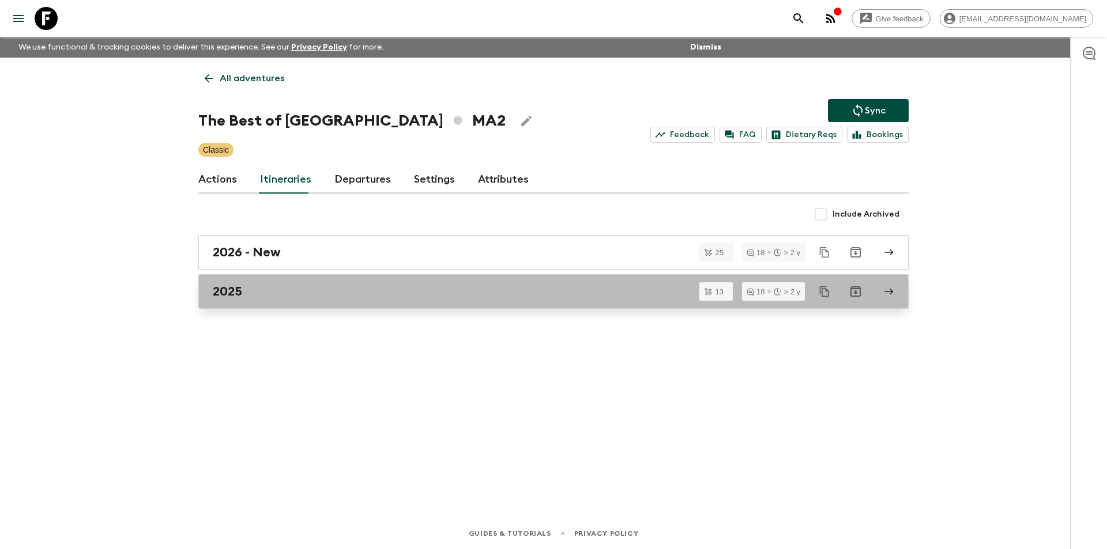
click at [221, 286] on h2 "2025" at bounding box center [227, 291] width 29 height 15
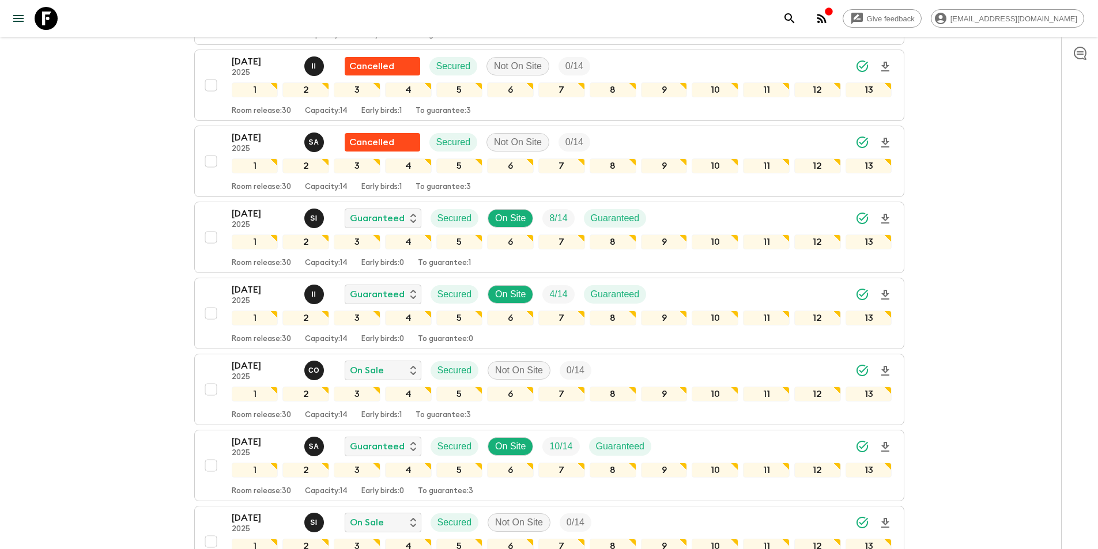
scroll to position [288, 0]
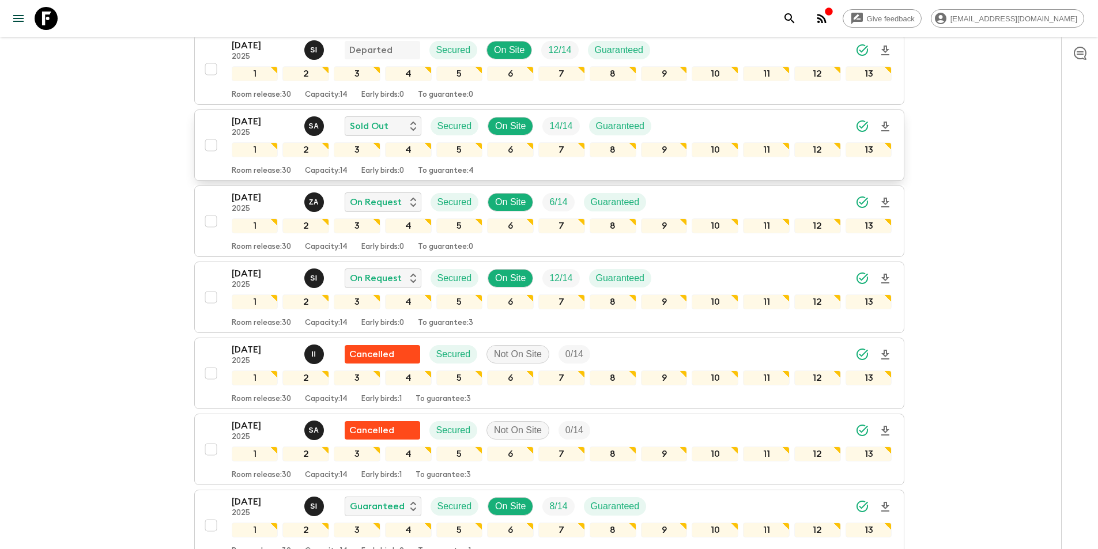
click at [236, 118] on p "[DATE]" at bounding box center [263, 122] width 63 height 14
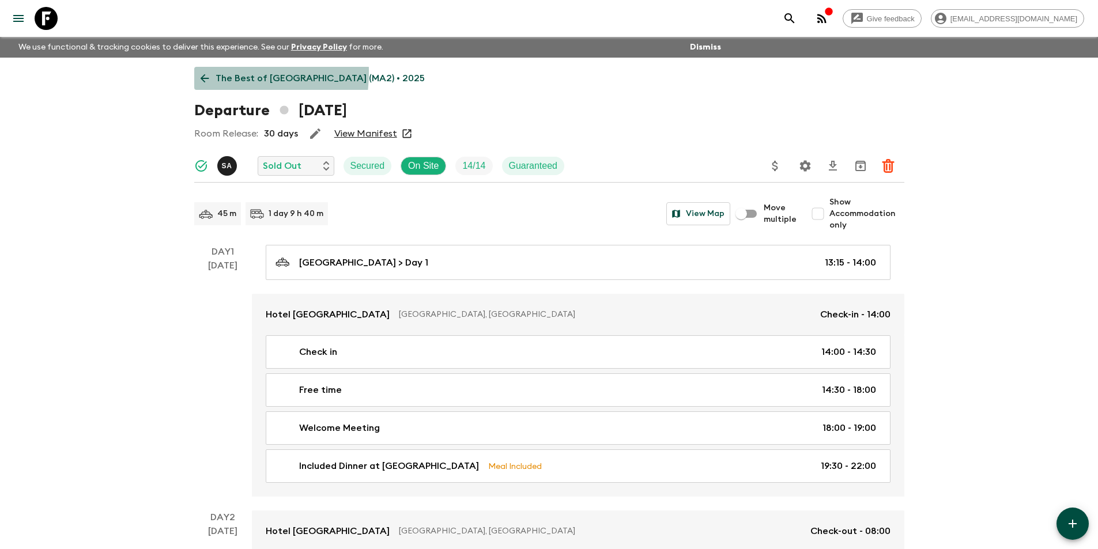
click at [204, 72] on icon at bounding box center [204, 78] width 13 height 13
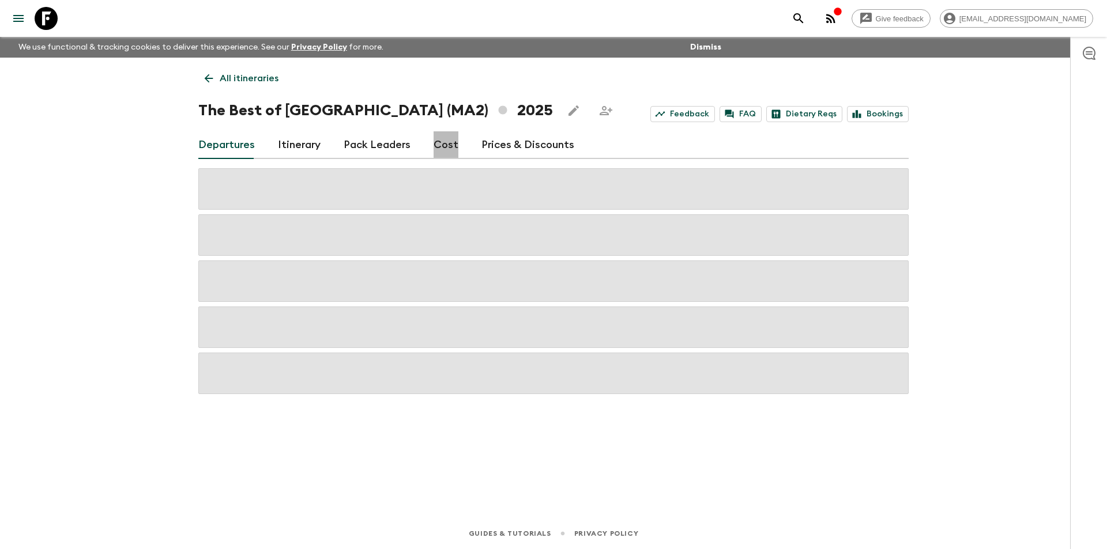
click at [452, 149] on link "Cost" at bounding box center [445, 145] width 25 height 28
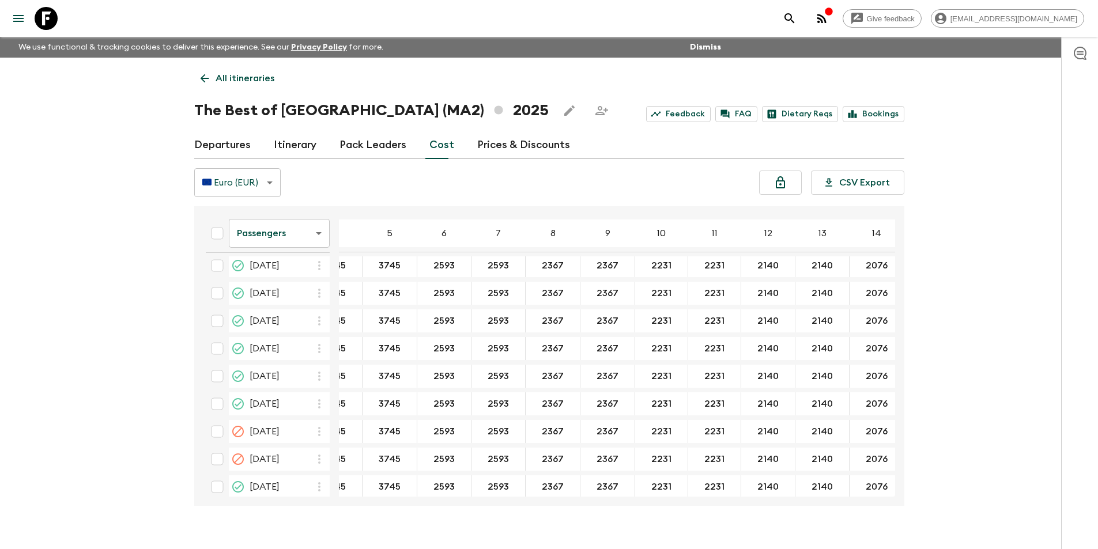
scroll to position [865, 34]
click at [250, 238] on body "Give feedback [EMAIL_ADDRESS][DOMAIN_NAME] We use functional & tracking cookies…" at bounding box center [549, 285] width 1098 height 570
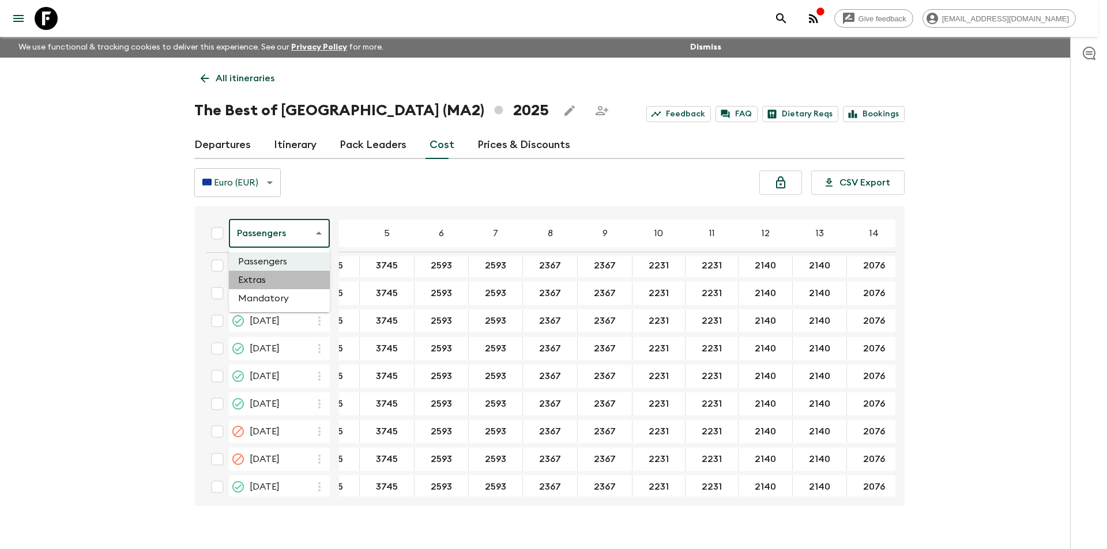
click at [280, 285] on li "Extras" at bounding box center [279, 280] width 101 height 18
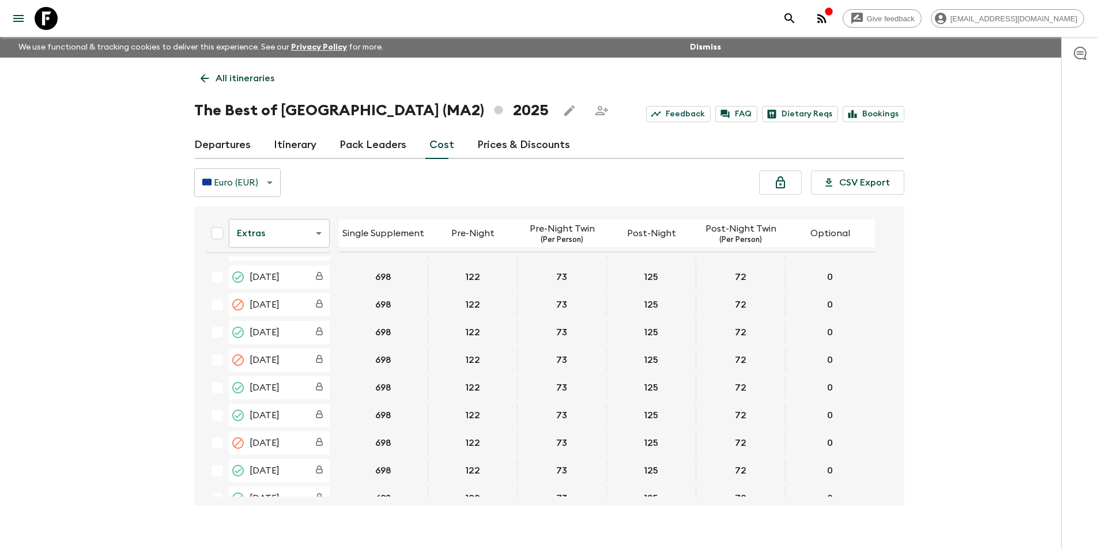
scroll to position [865, 0]
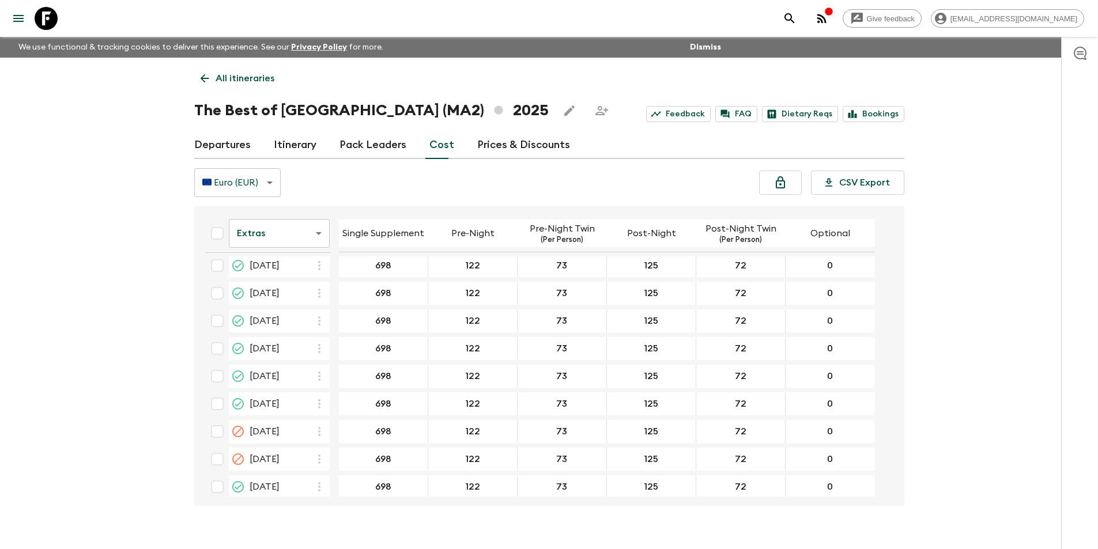
click at [281, 228] on body "Give feedback [EMAIL_ADDRESS][DOMAIN_NAME] We use functional & tracking cookies…" at bounding box center [549, 285] width 1098 height 570
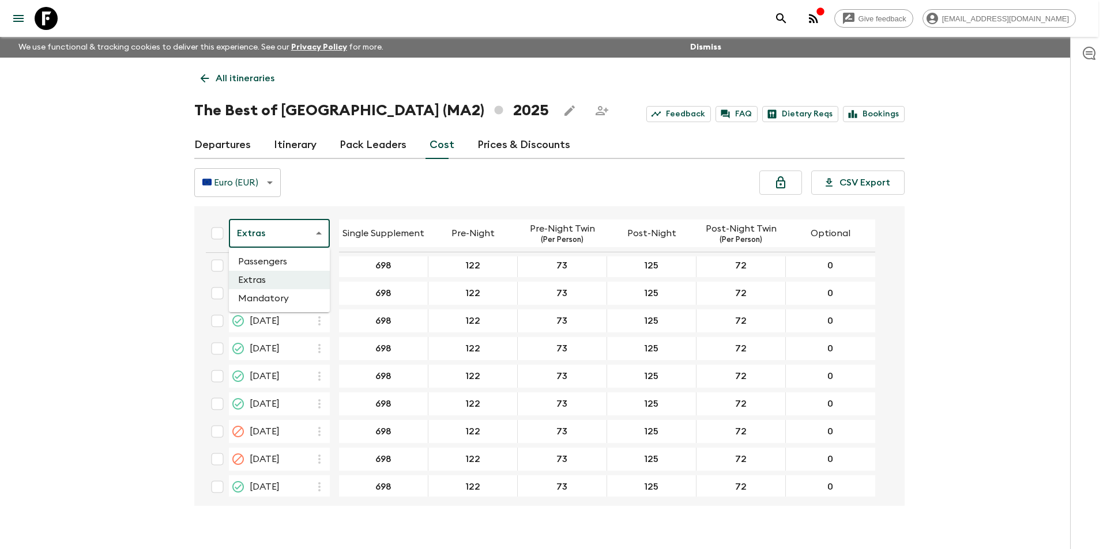
click at [417, 200] on div at bounding box center [553, 274] width 1107 height 549
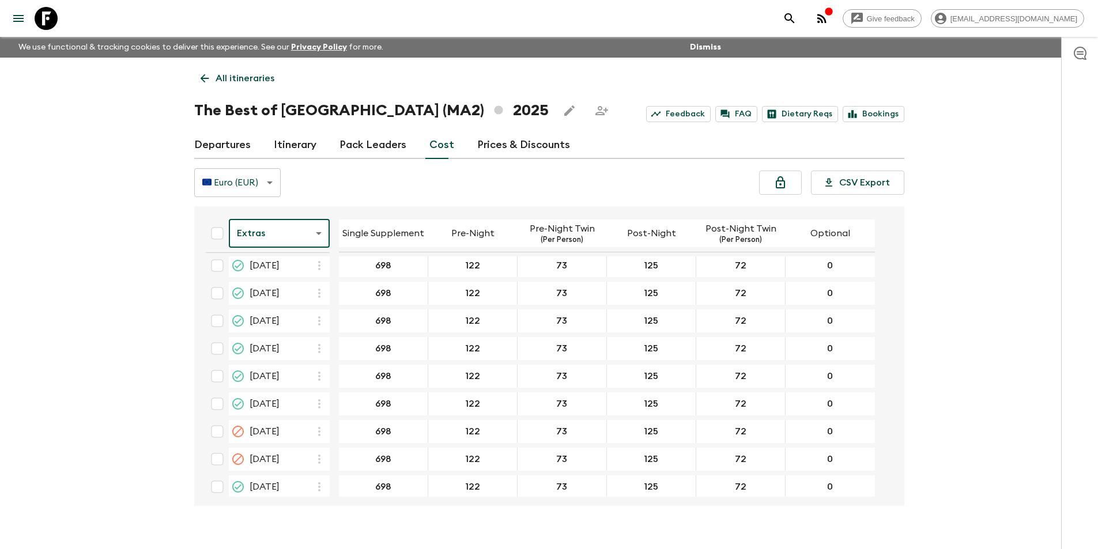
click at [294, 241] on body "Give feedback [EMAIL_ADDRESS][DOMAIN_NAME] We use functional & tracking cookies…" at bounding box center [549, 285] width 1098 height 570
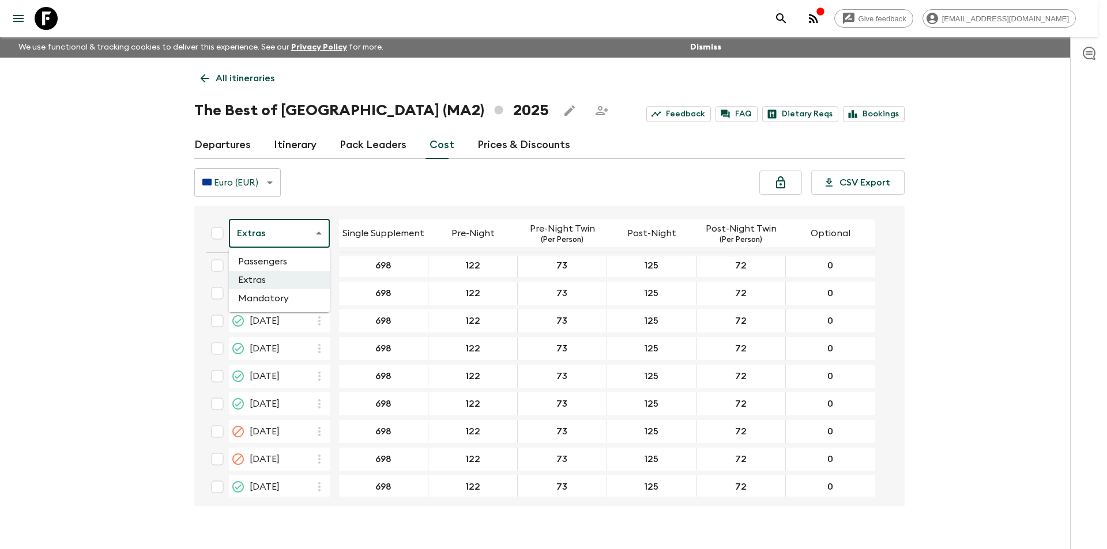
click at [280, 305] on li "Mandatory" at bounding box center [279, 298] width 101 height 18
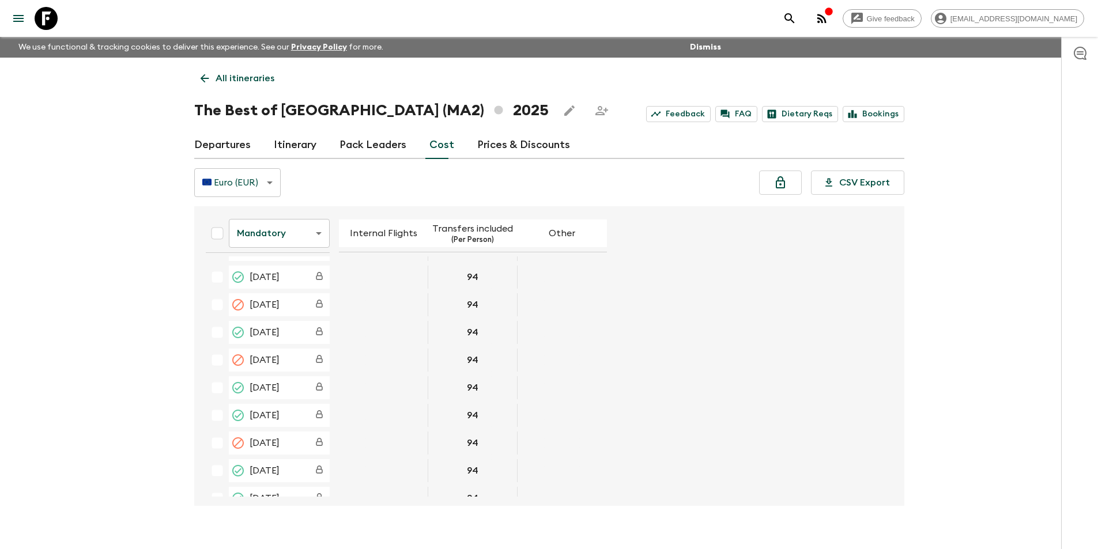
scroll to position [865, 0]
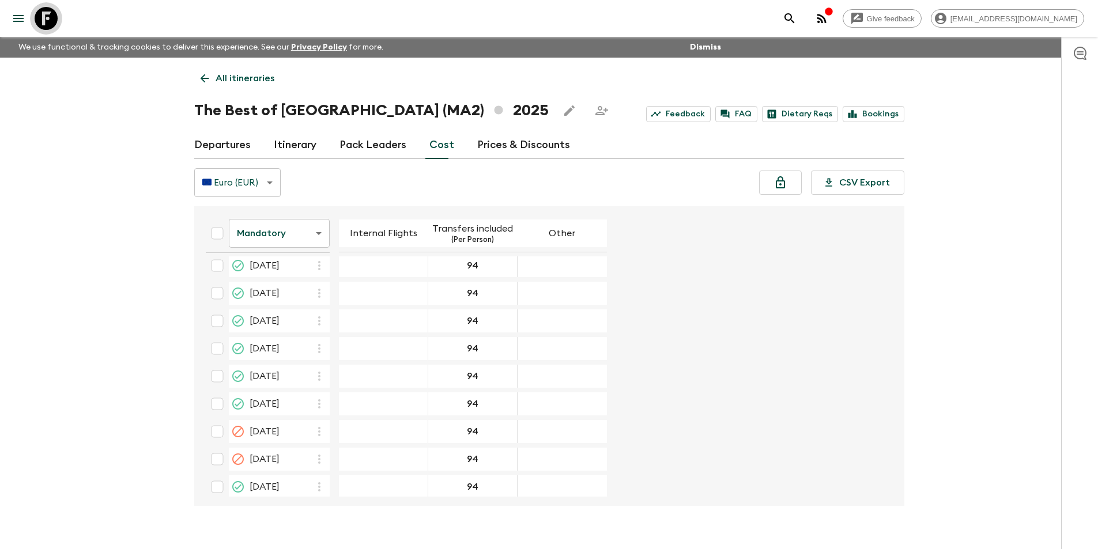
click at [48, 18] on icon at bounding box center [46, 18] width 23 height 23
